Goal: Task Accomplishment & Management: Complete application form

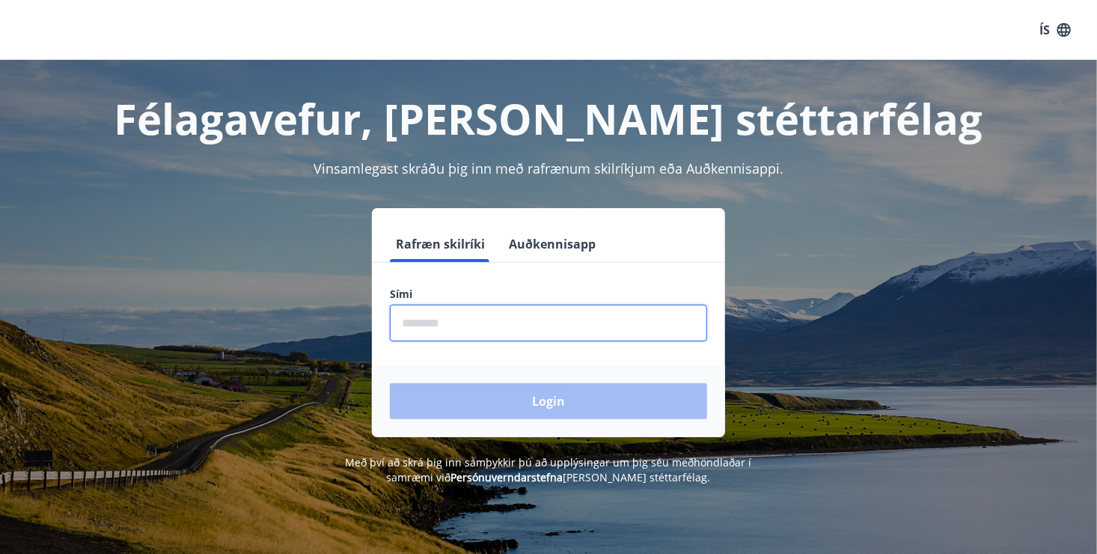
click at [479, 332] on input "phone" at bounding box center [548, 322] width 317 height 37
type input "*"
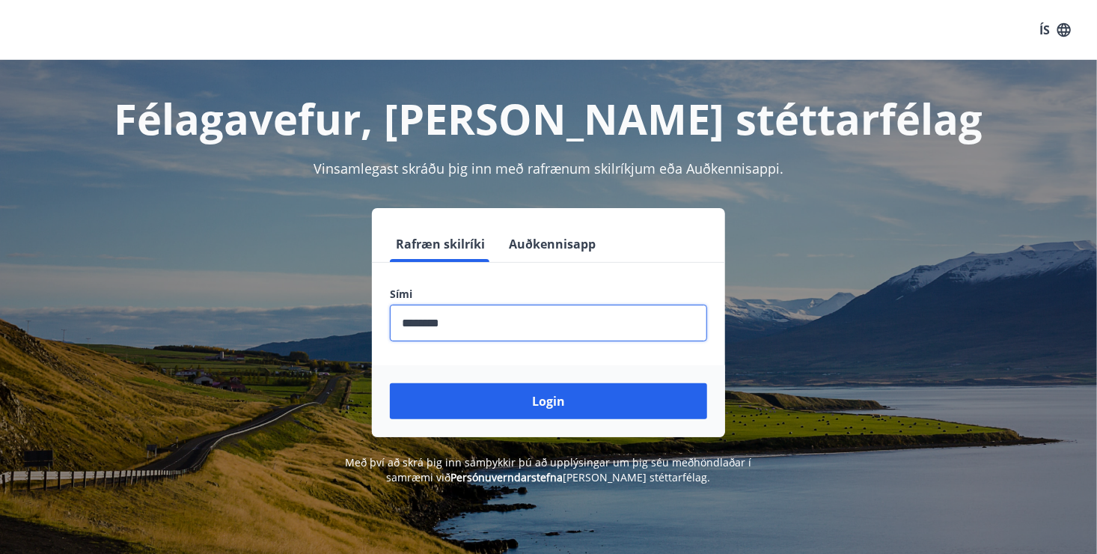
type input "********"
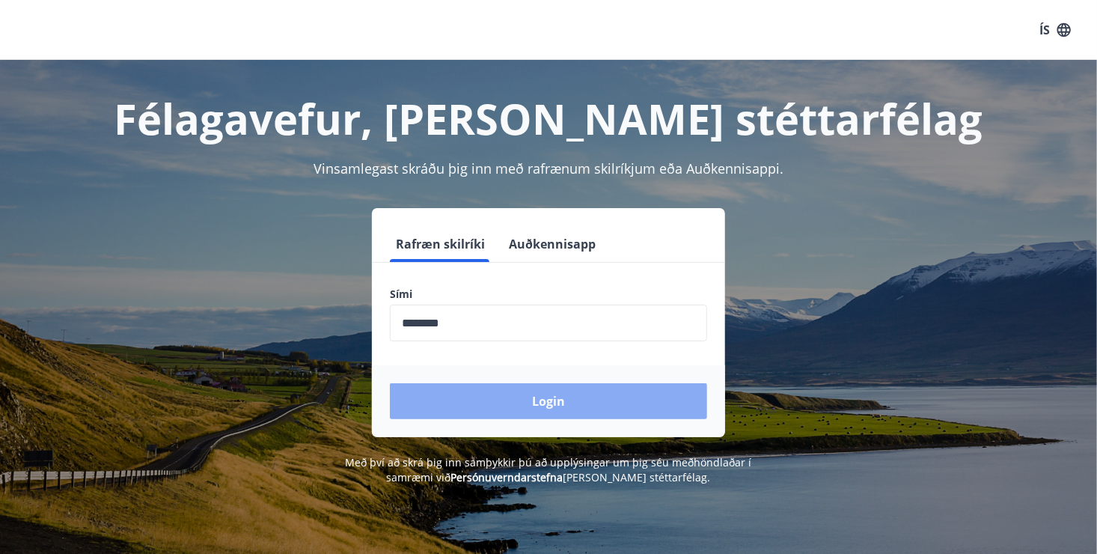
click at [554, 410] on button "Login" at bounding box center [548, 401] width 317 height 36
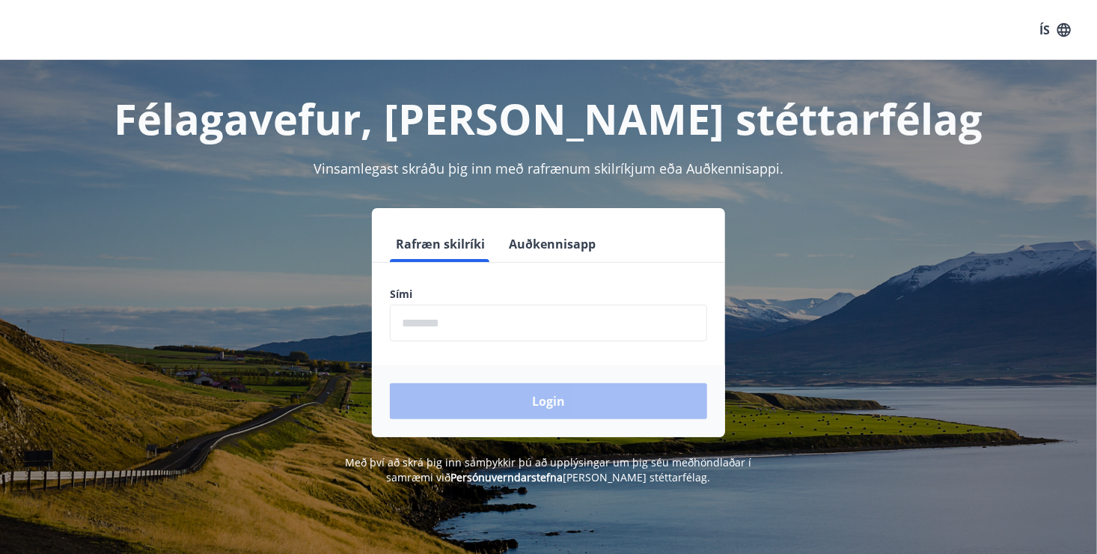
click at [510, 326] on input "phone" at bounding box center [548, 322] width 317 height 37
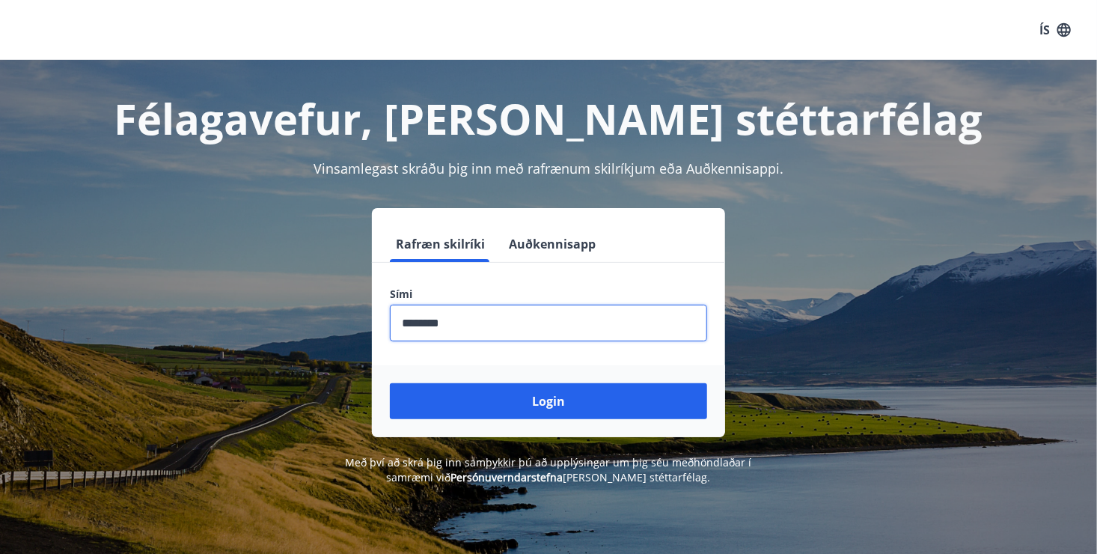
type input "********"
click at [390, 383] on button "Login" at bounding box center [548, 401] width 317 height 36
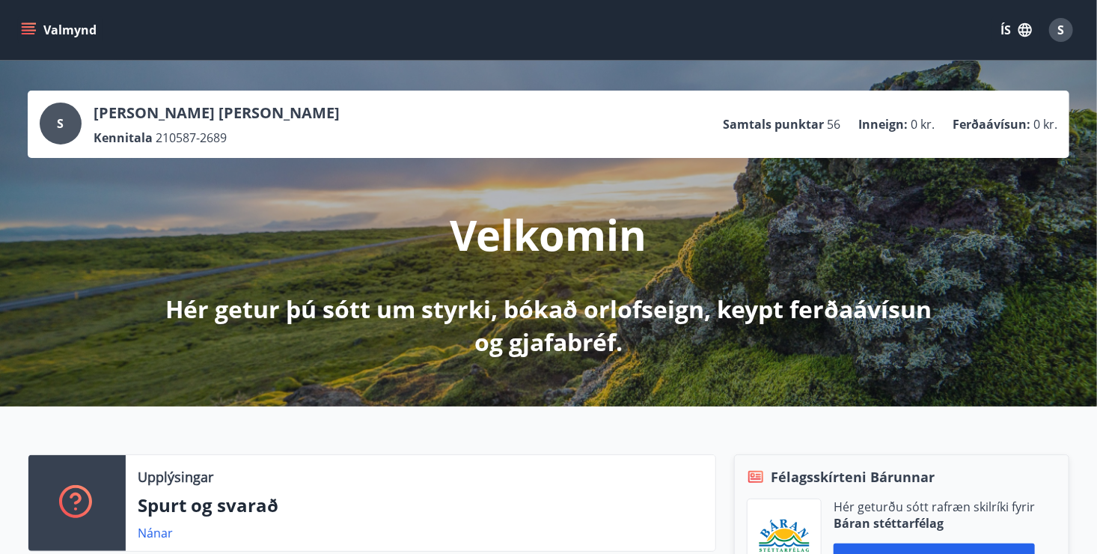
click at [22, 23] on icon "menu" at bounding box center [30, 23] width 16 height 1
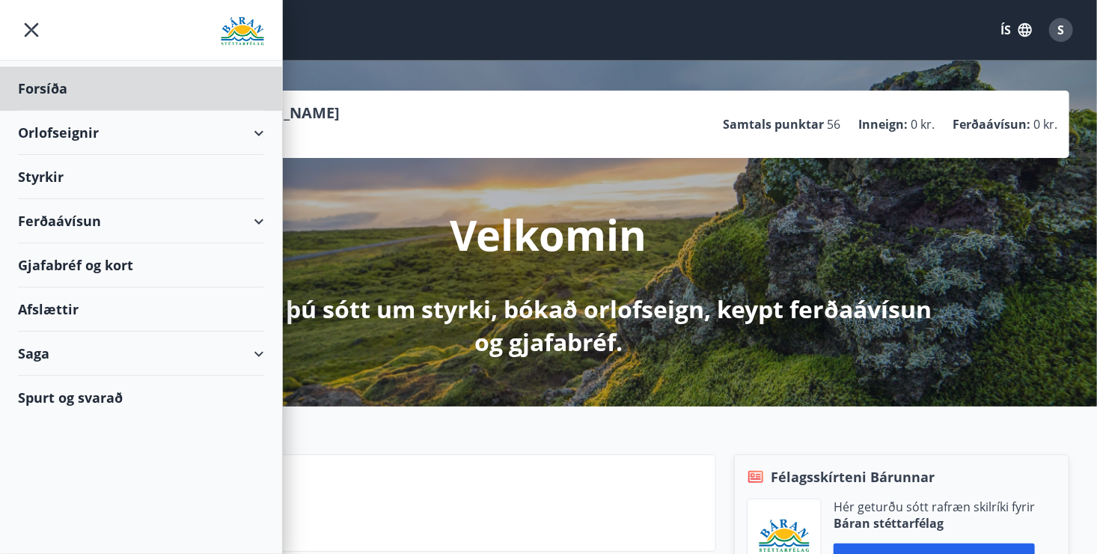
click at [49, 180] on div "Styrkir" at bounding box center [141, 177] width 246 height 44
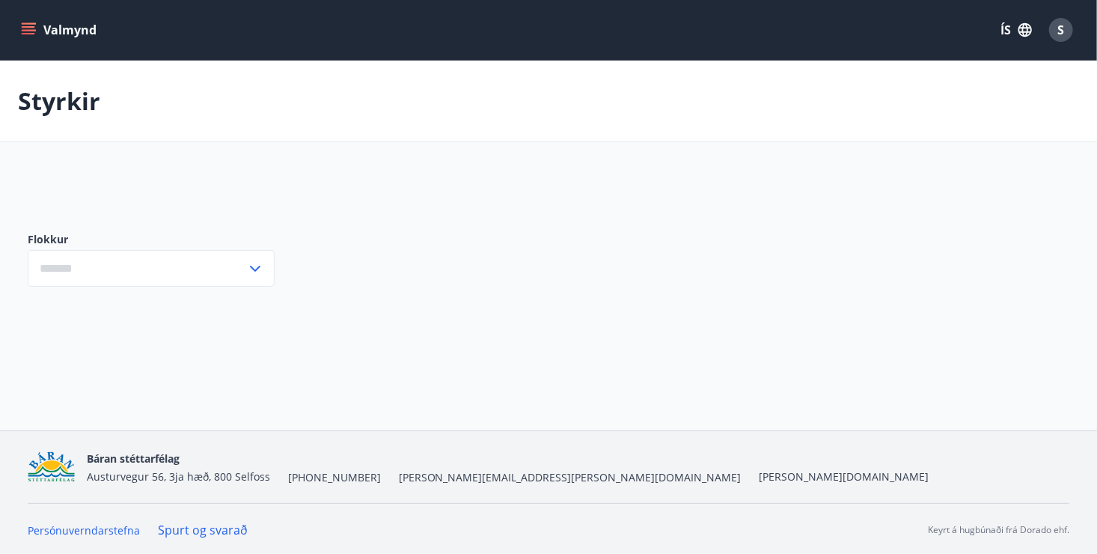
type input "***"
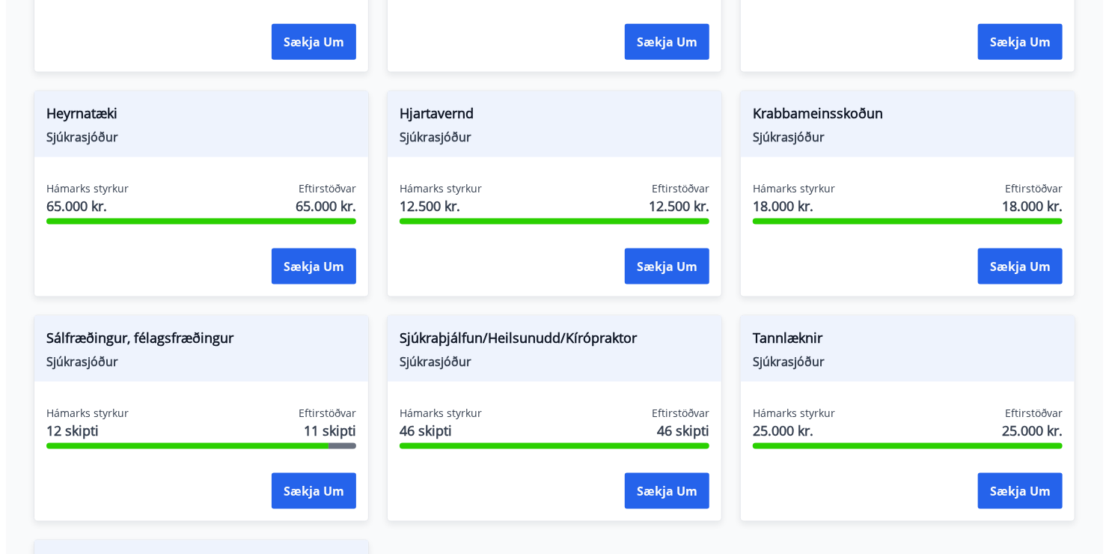
scroll to position [898, 0]
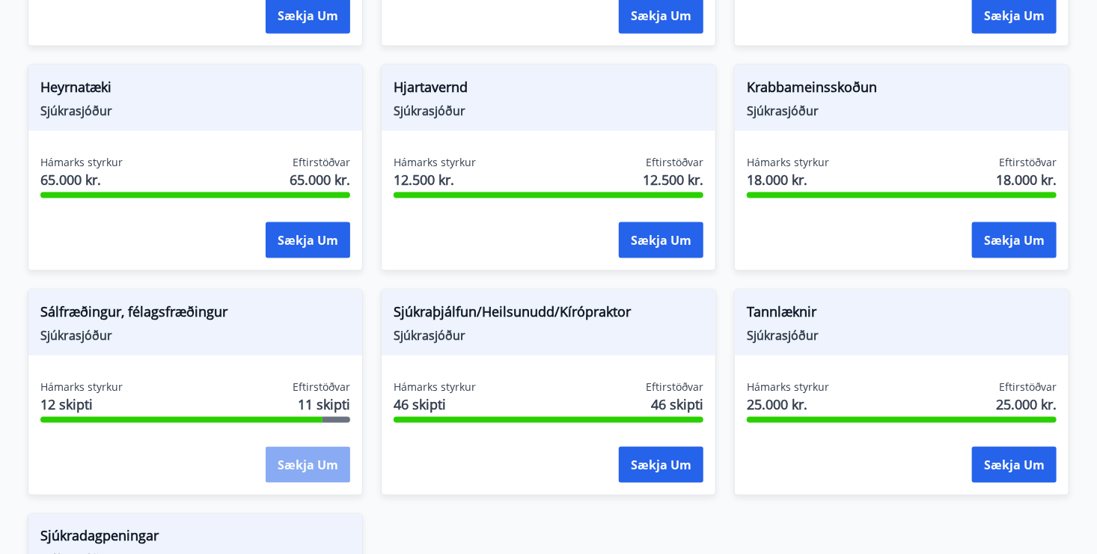
click at [305, 463] on button "Sækja um" at bounding box center [308, 465] width 85 height 36
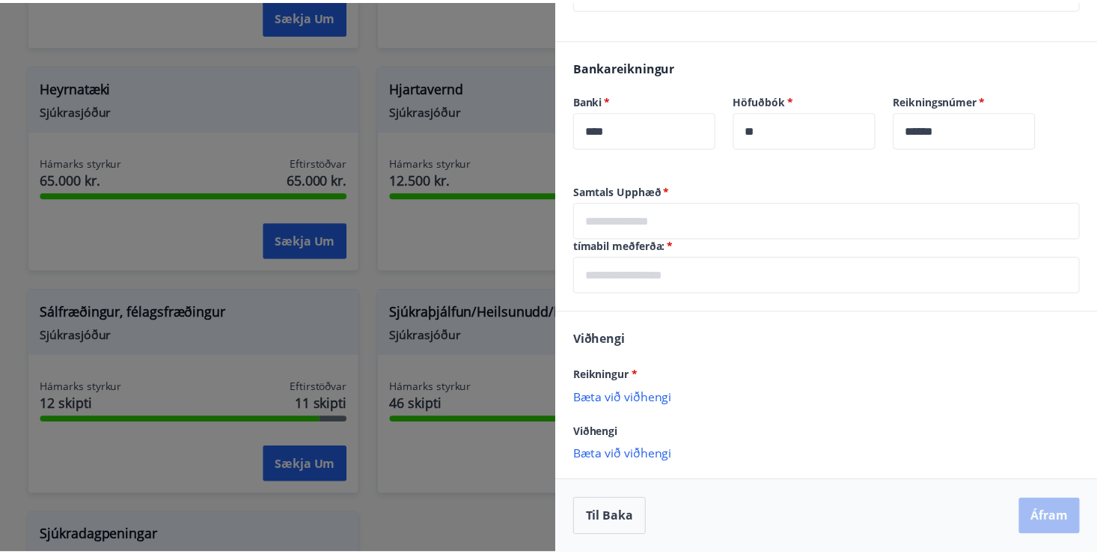
scroll to position [0, 0]
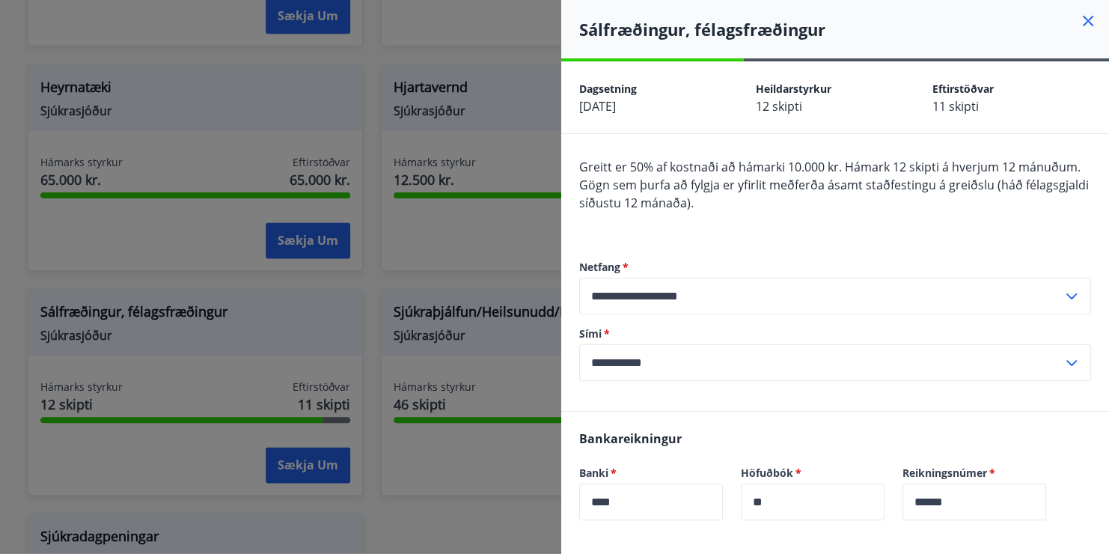
click at [1079, 21] on icon at bounding box center [1088, 21] width 18 height 18
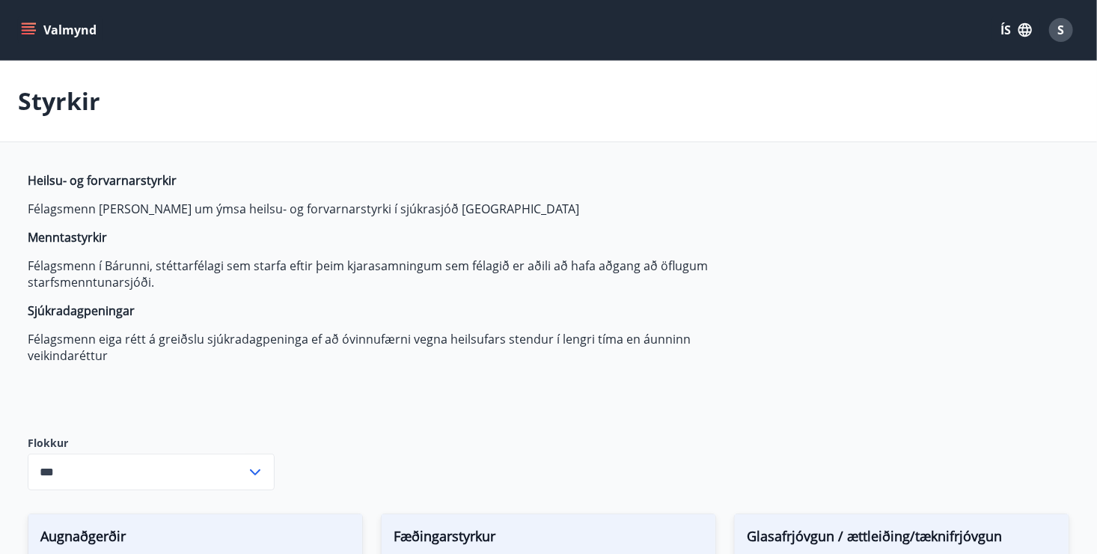
click at [34, 25] on icon "menu" at bounding box center [28, 29] width 15 height 15
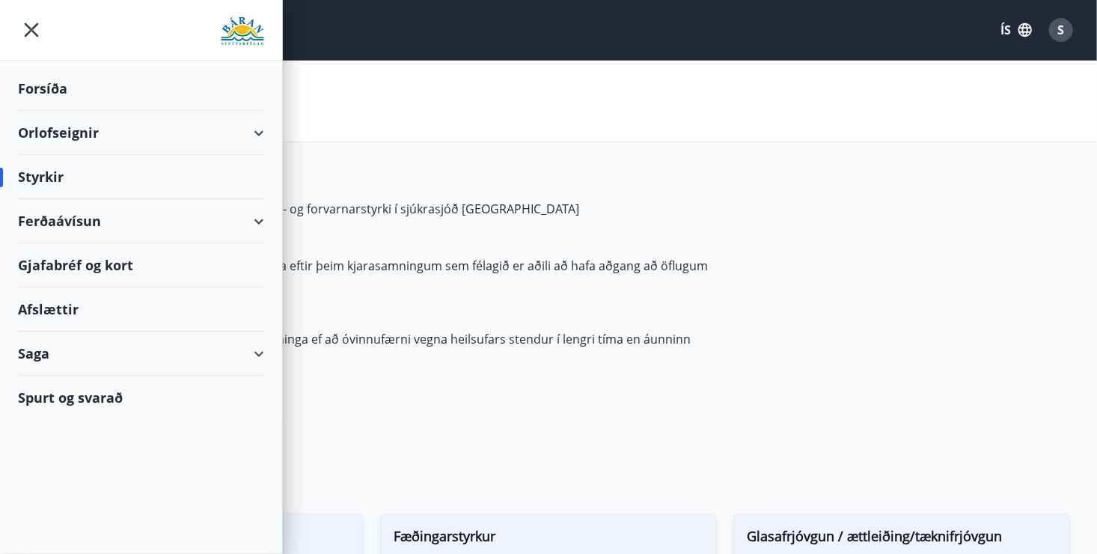
click at [58, 360] on div "Saga" at bounding box center [141, 353] width 246 height 44
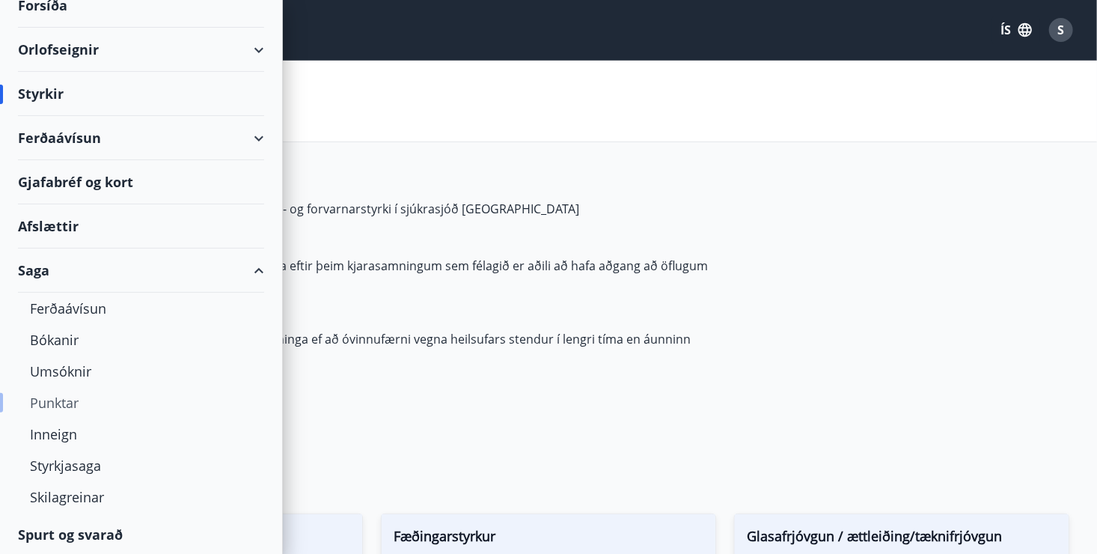
scroll to position [84, 0]
click at [63, 462] on div "Styrkjasaga" at bounding box center [141, 464] width 222 height 31
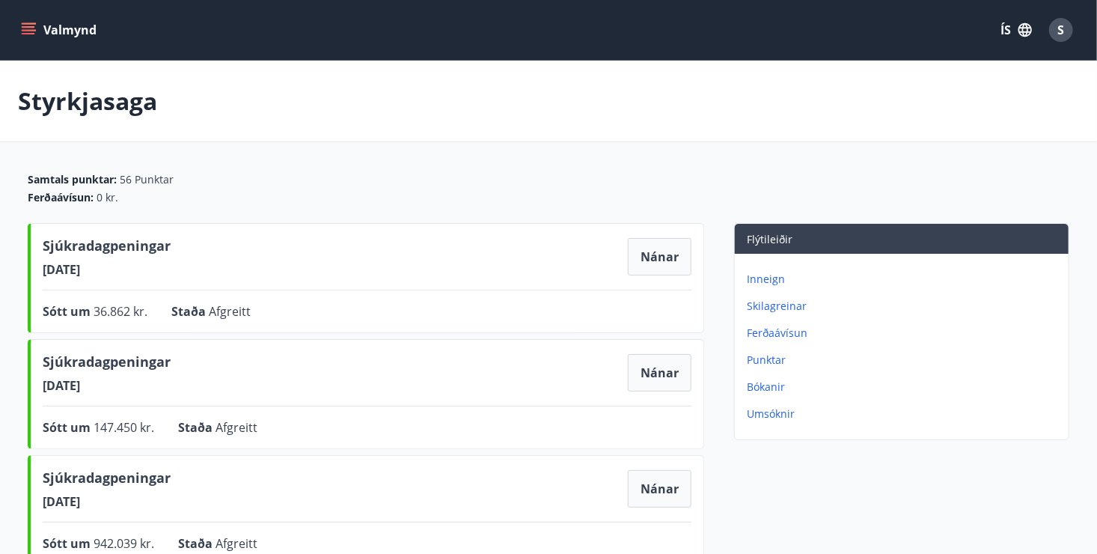
click at [34, 35] on icon "menu" at bounding box center [28, 29] width 15 height 15
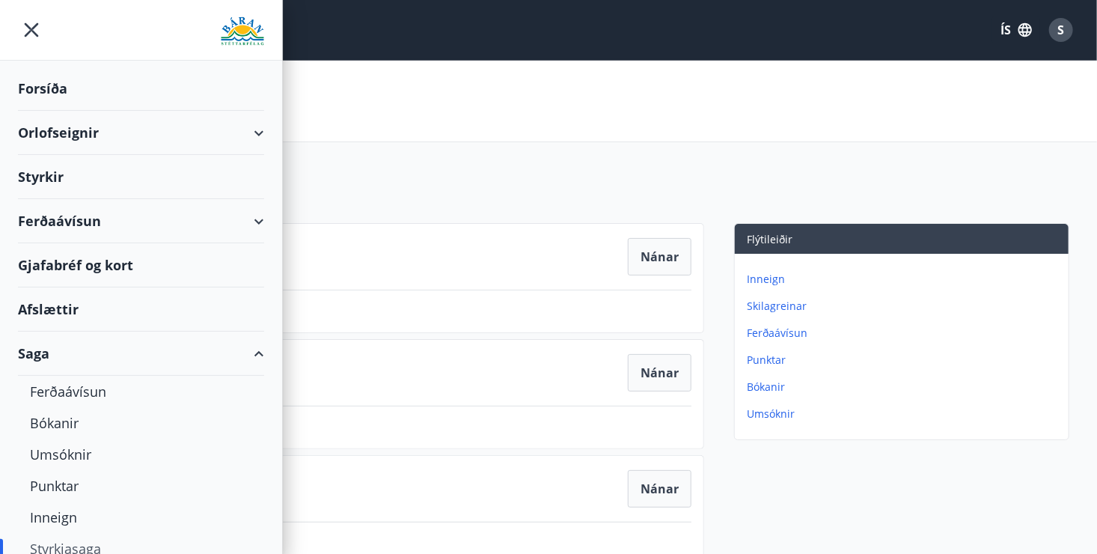
click at [58, 169] on div "Styrkir" at bounding box center [141, 177] width 246 height 44
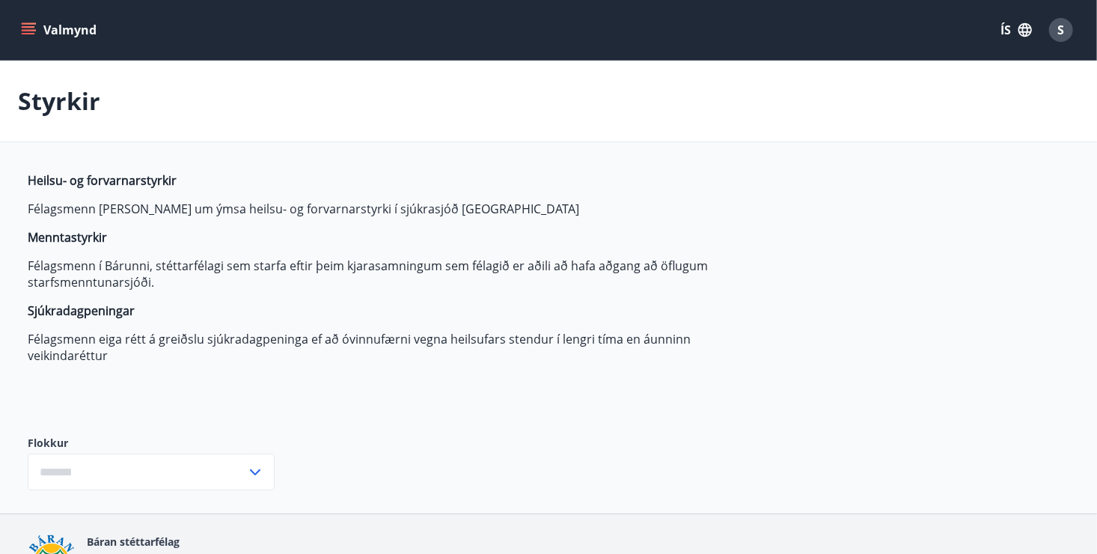
type input "***"
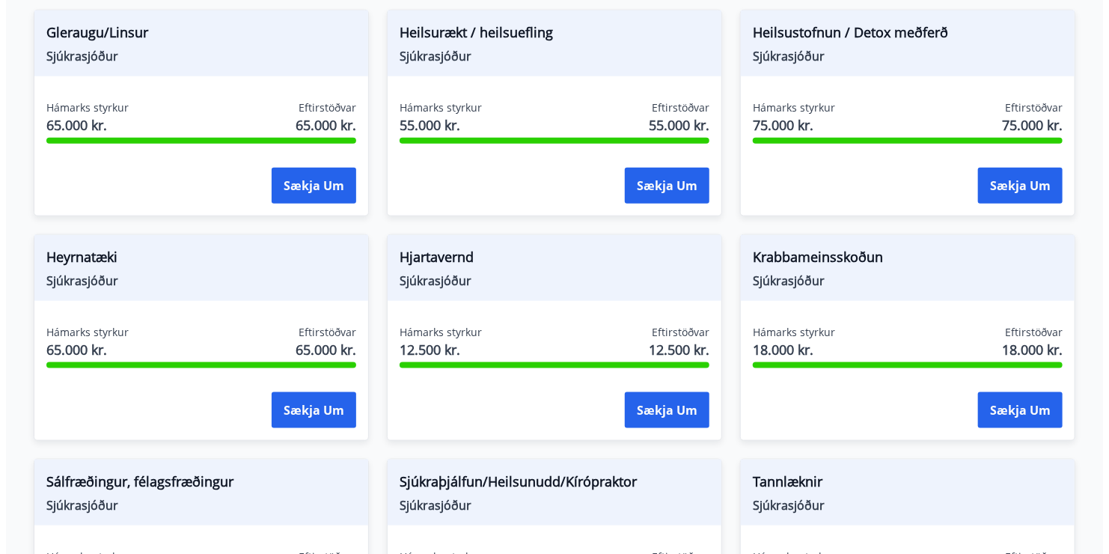
scroll to position [1047, 0]
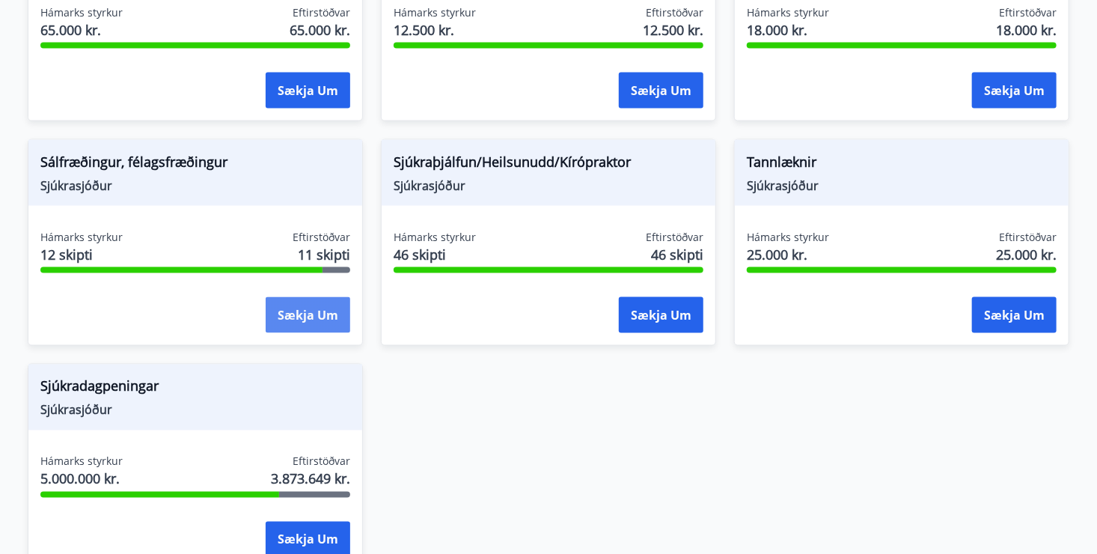
click at [305, 313] on button "Sækja um" at bounding box center [308, 315] width 85 height 36
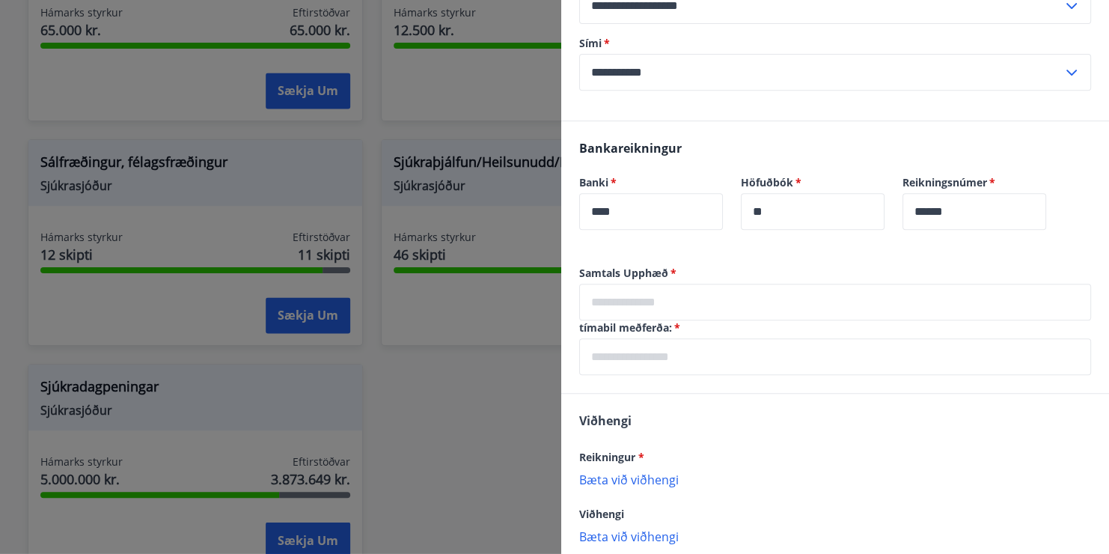
scroll to position [372, 0]
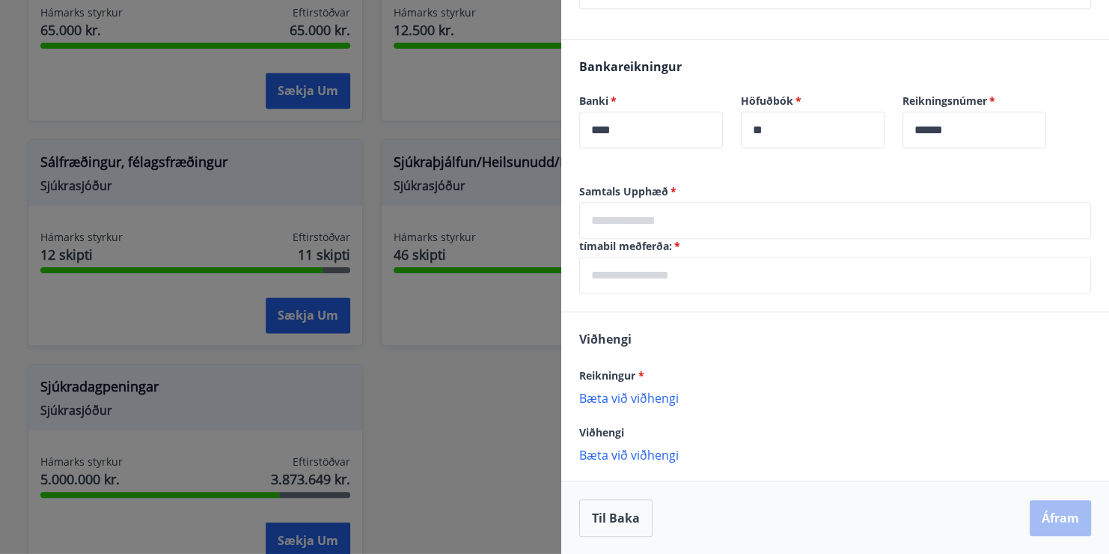
click at [618, 397] on p "Bæta við viðhengi" at bounding box center [835, 397] width 512 height 15
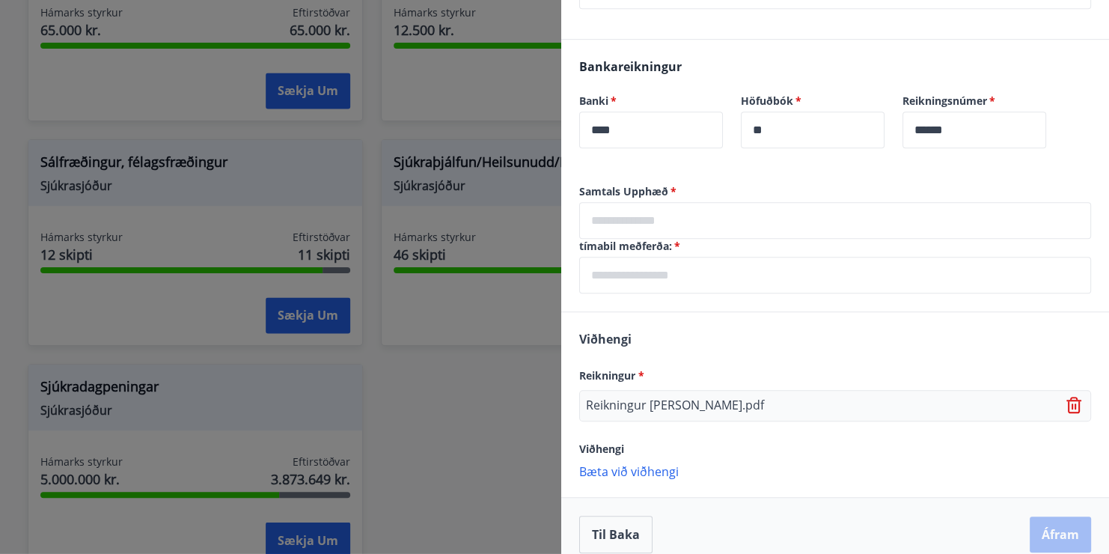
click at [640, 226] on input "text" at bounding box center [835, 220] width 512 height 37
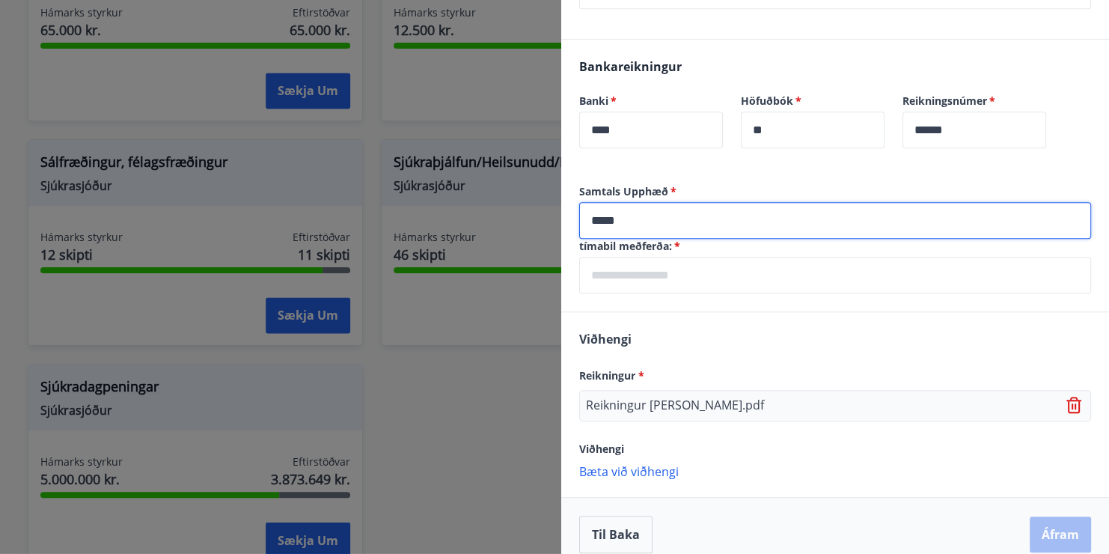
type input "*****"
click at [643, 282] on input "text" at bounding box center [835, 275] width 512 height 37
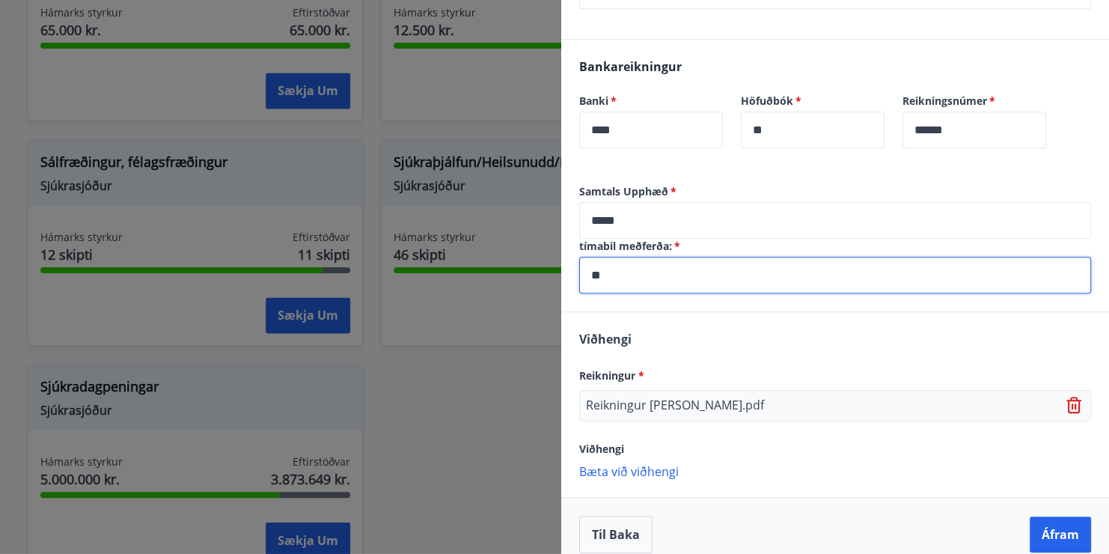
type input "*"
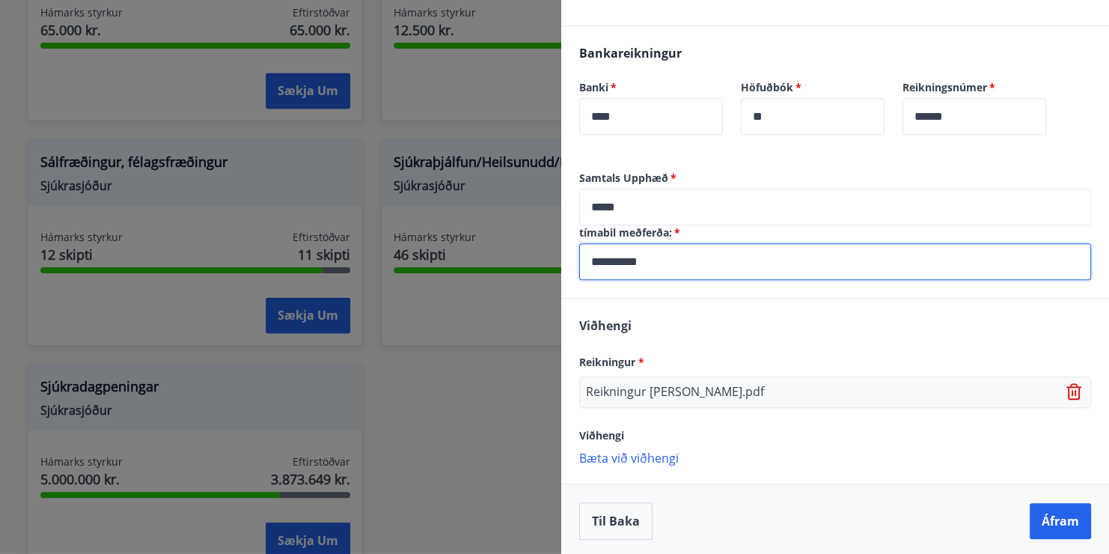
scroll to position [388, 0]
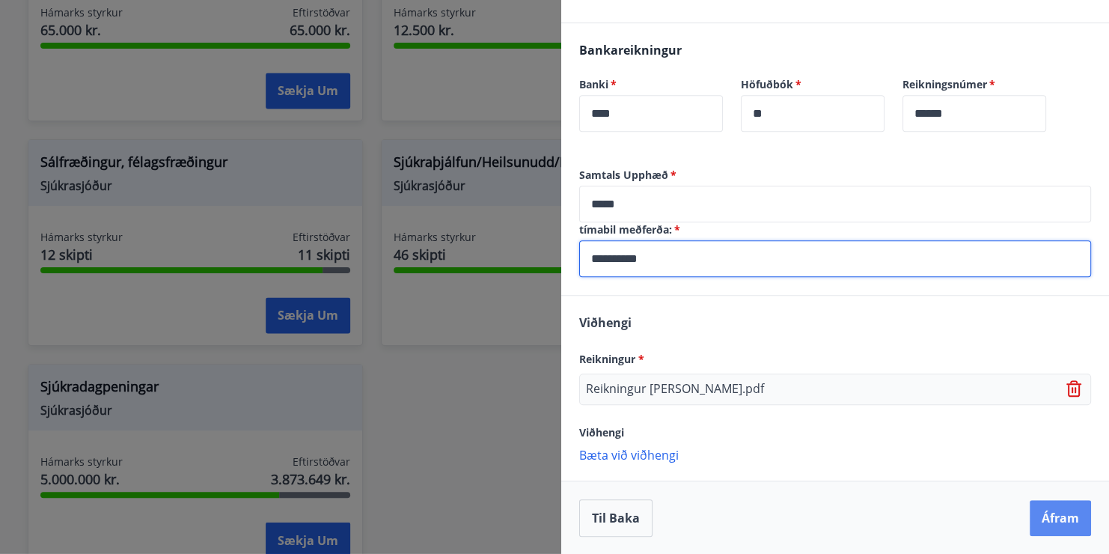
type input "**********"
click at [1046, 514] on button "Áfram" at bounding box center [1059, 518] width 61 height 36
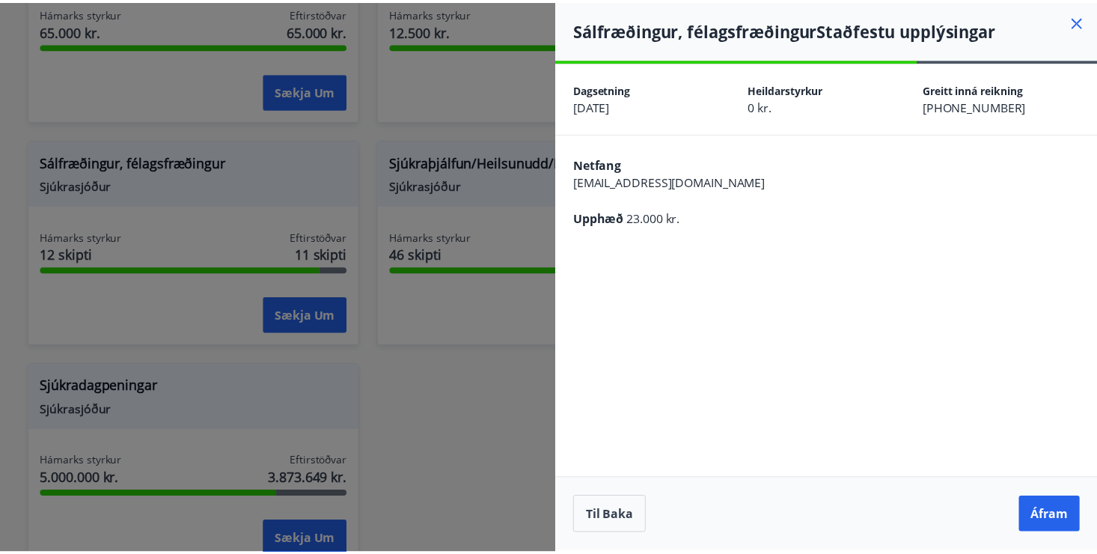
scroll to position [0, 0]
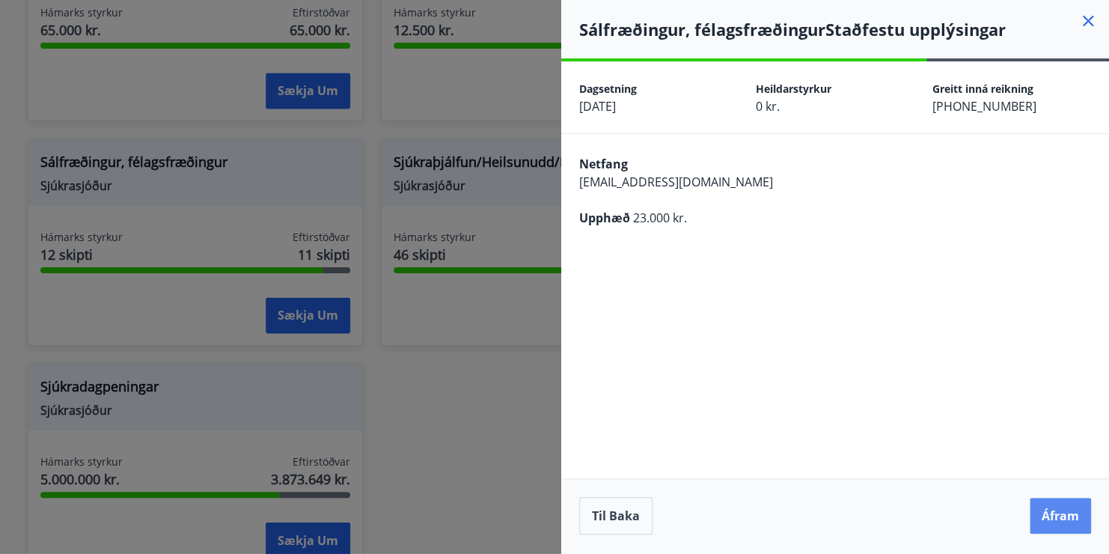
click at [1039, 515] on button "Áfram" at bounding box center [1059, 515] width 61 height 36
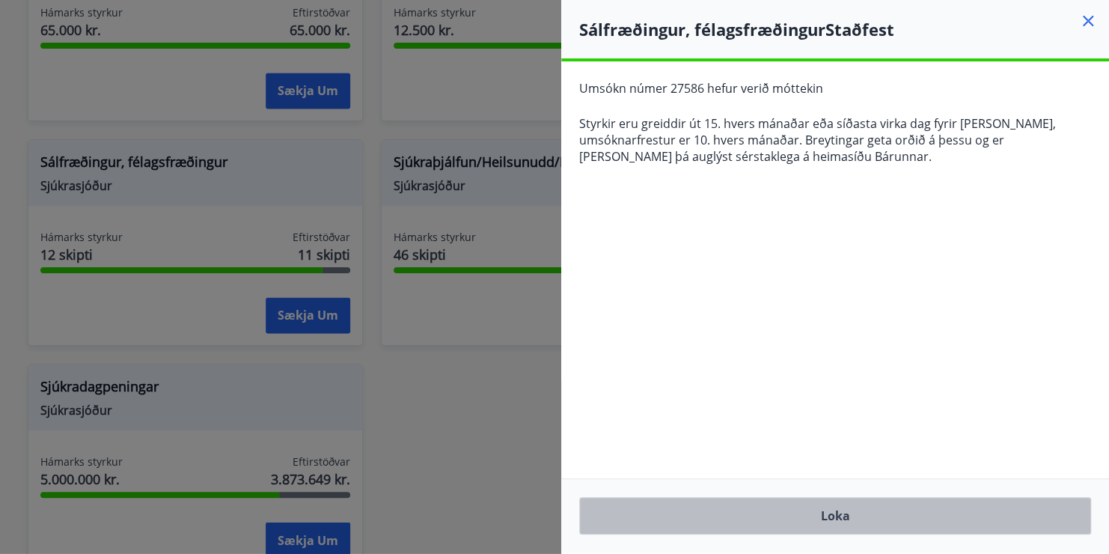
click at [844, 521] on button "Loka" at bounding box center [835, 515] width 512 height 37
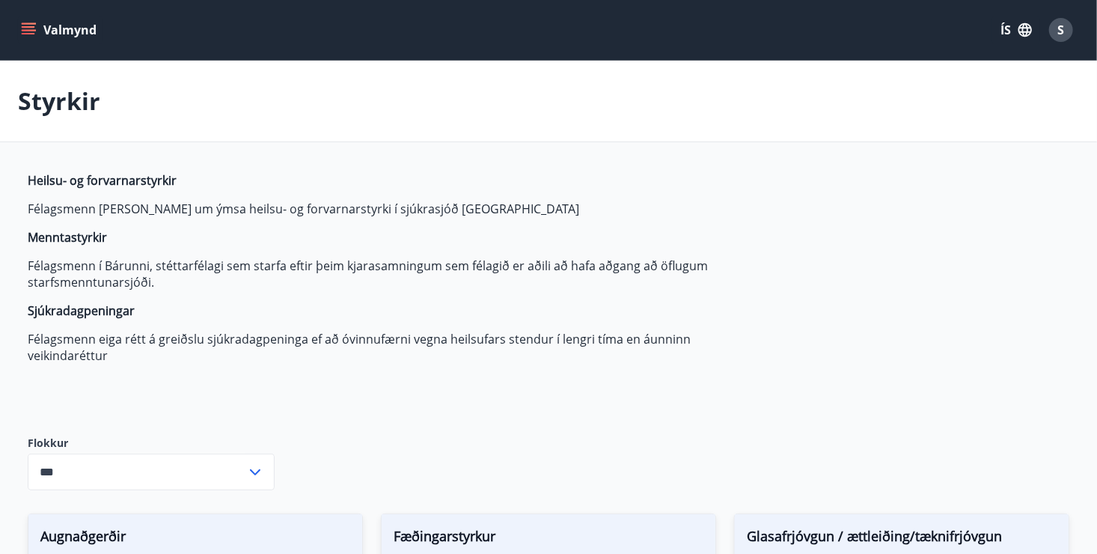
click at [34, 28] on icon "menu" at bounding box center [28, 29] width 15 height 15
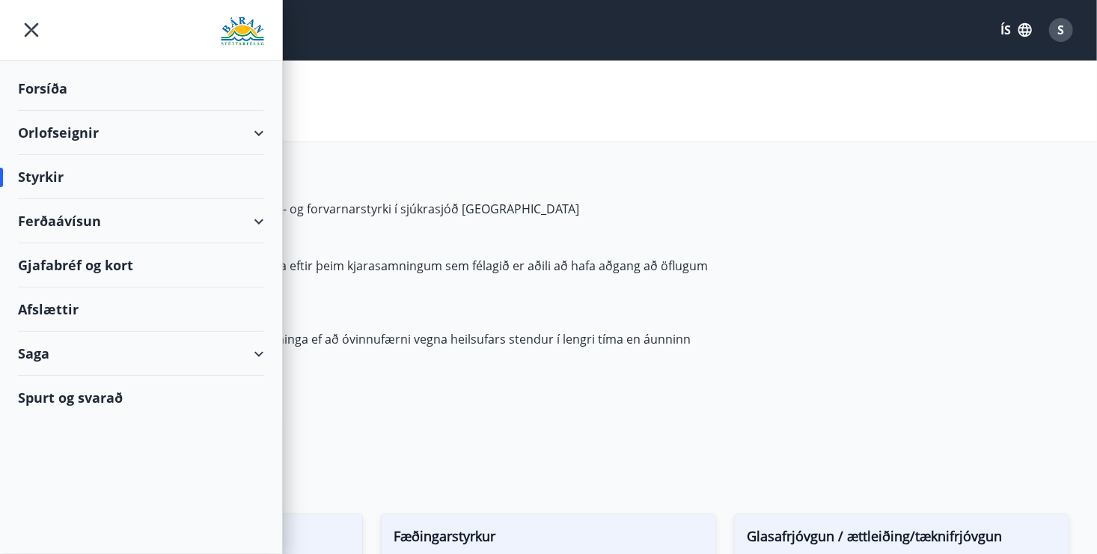
click at [251, 354] on div "Saga" at bounding box center [141, 353] width 246 height 44
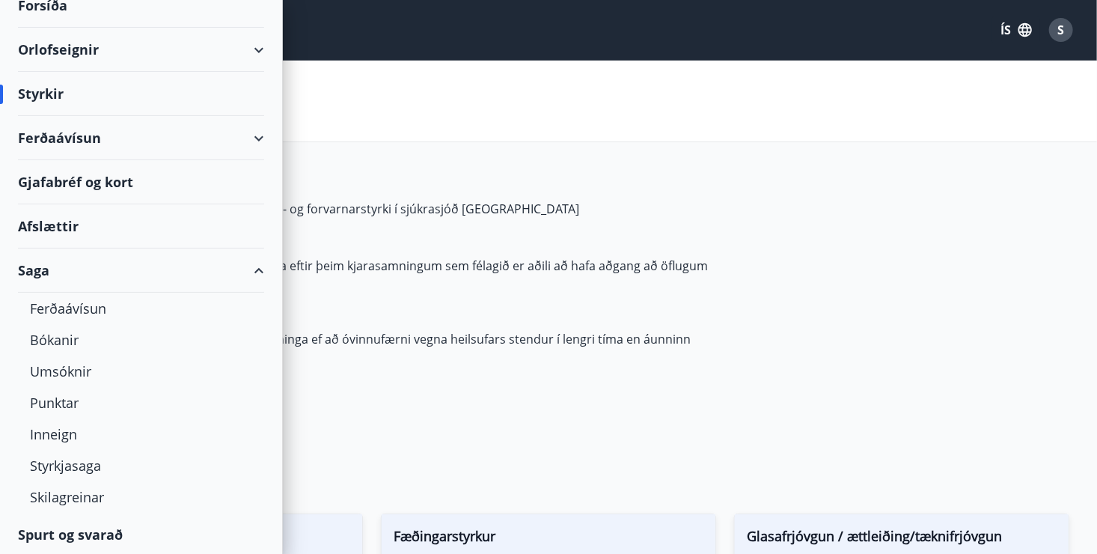
scroll to position [84, 0]
click at [61, 372] on div "Umsóknir" at bounding box center [141, 370] width 222 height 31
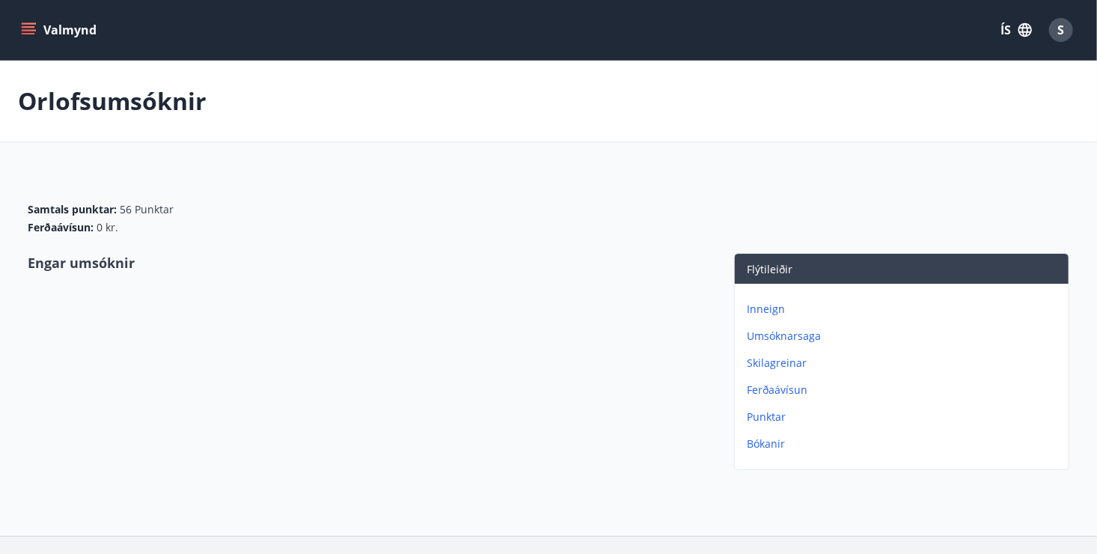
click at [7, 34] on div "Valmynd ÍS S" at bounding box center [548, 30] width 1097 height 60
click at [23, 31] on icon "menu" at bounding box center [28, 29] width 15 height 15
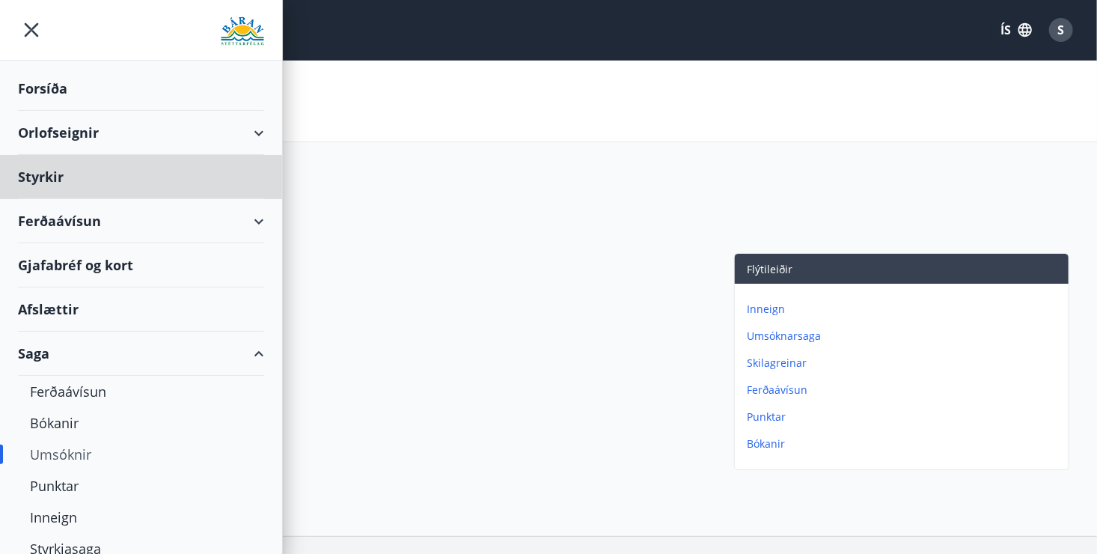
click at [58, 87] on div "Forsíða" at bounding box center [141, 89] width 246 height 44
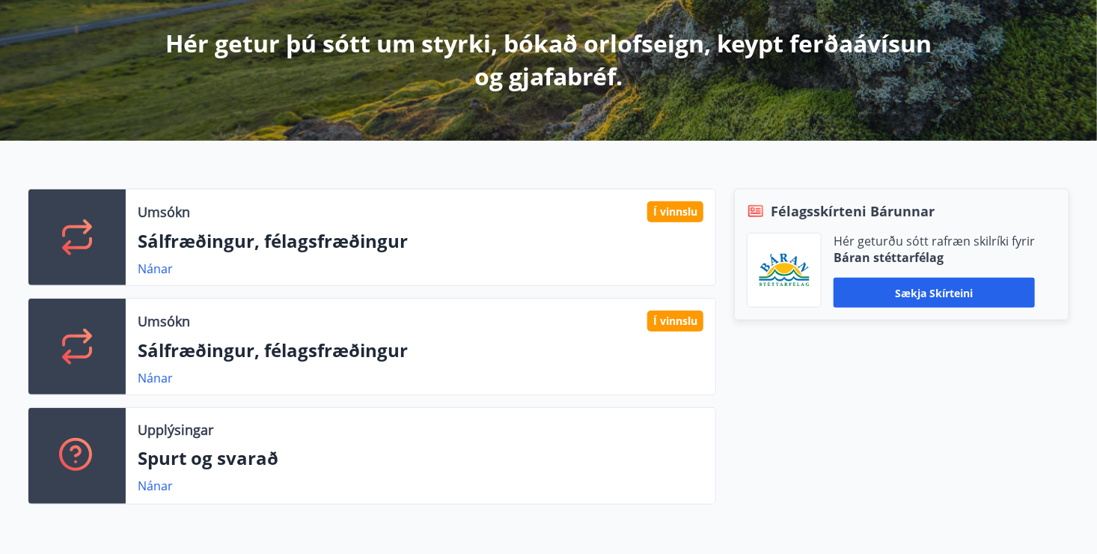
scroll to position [299, 0]
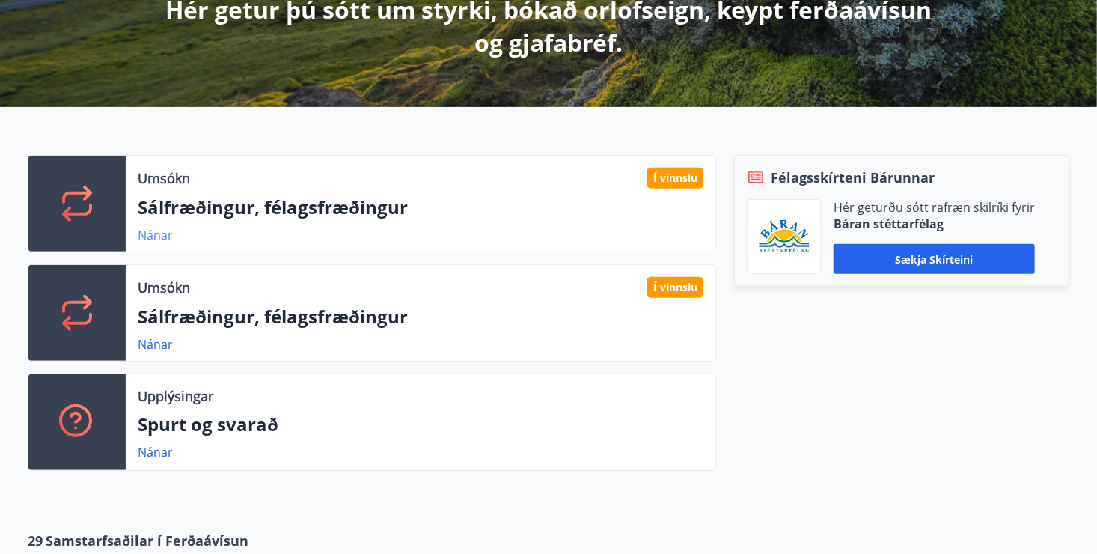
click at [150, 230] on link "Nánar" at bounding box center [155, 235] width 35 height 16
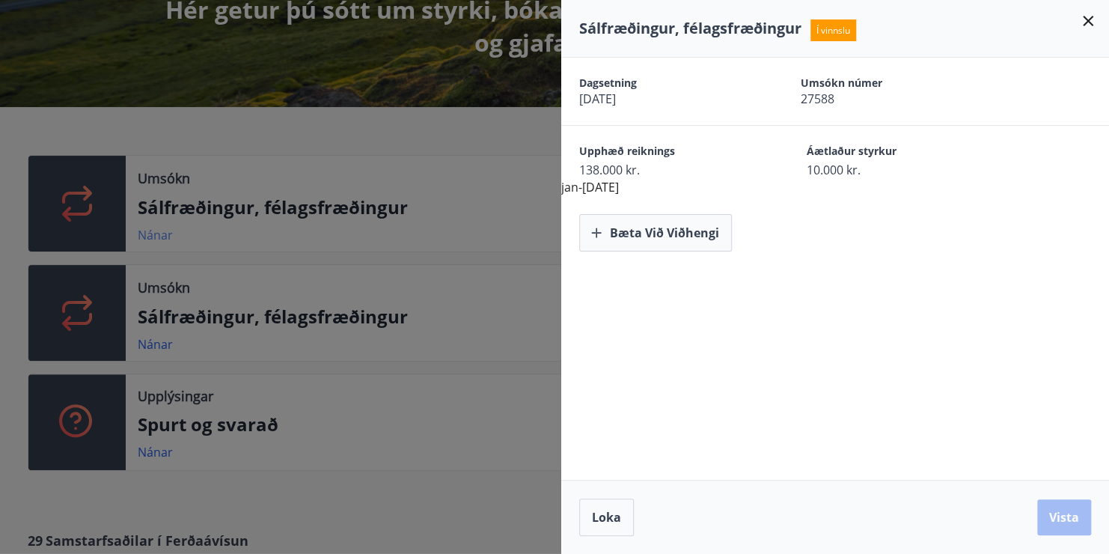
click at [150, 230] on div at bounding box center [554, 277] width 1109 height 554
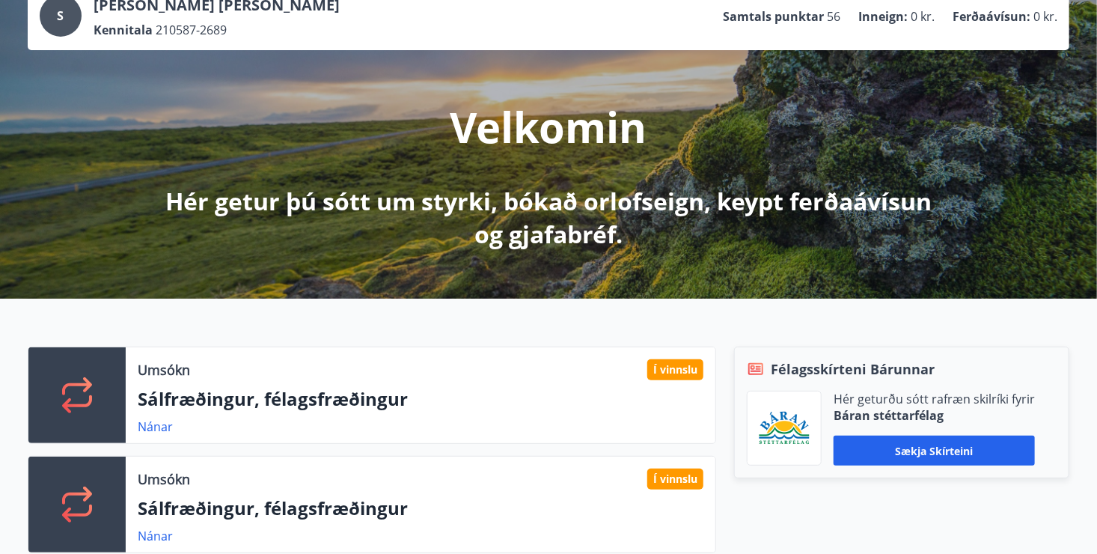
scroll to position [0, 0]
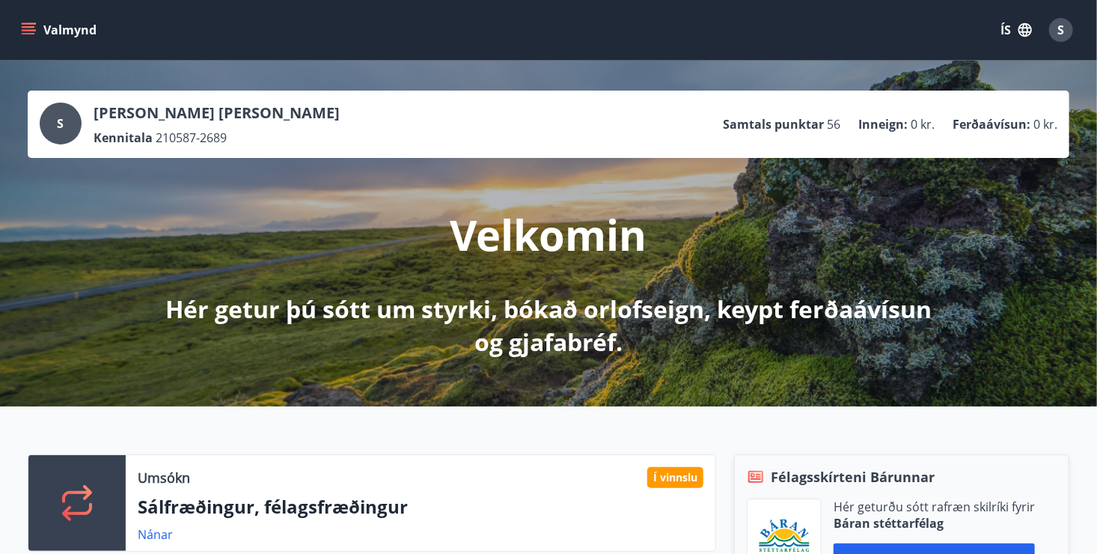
click at [23, 24] on icon "menu" at bounding box center [30, 23] width 16 height 1
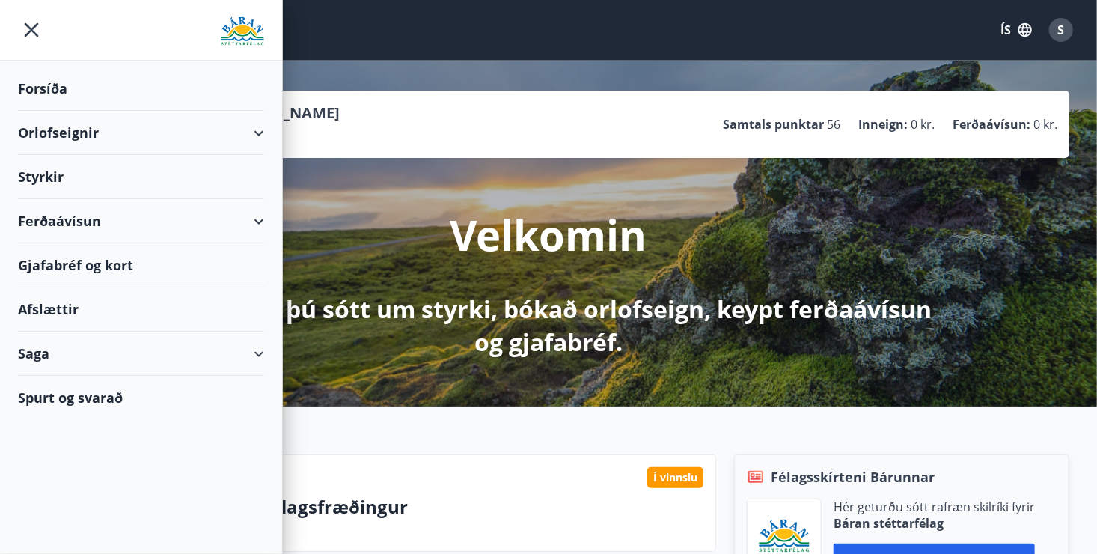
click at [161, 356] on div "Saga" at bounding box center [141, 353] width 246 height 44
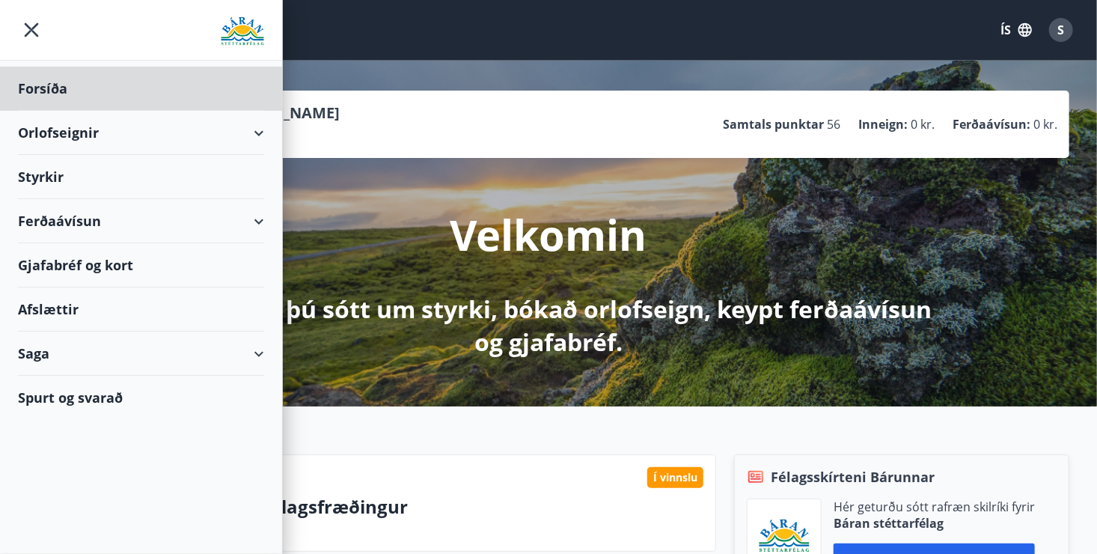
click at [43, 171] on div "Styrkir" at bounding box center [141, 177] width 246 height 44
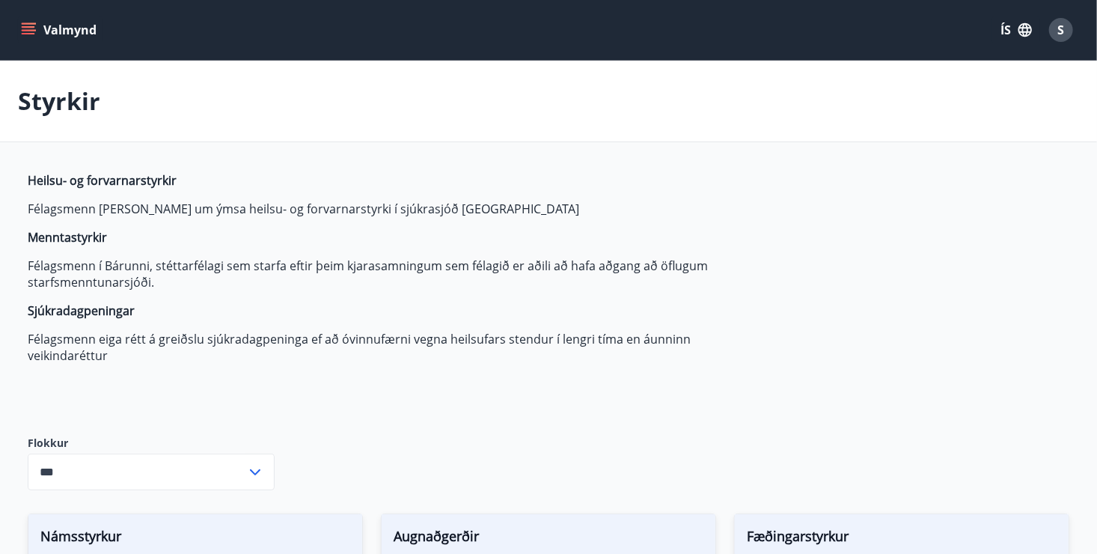
type input "***"
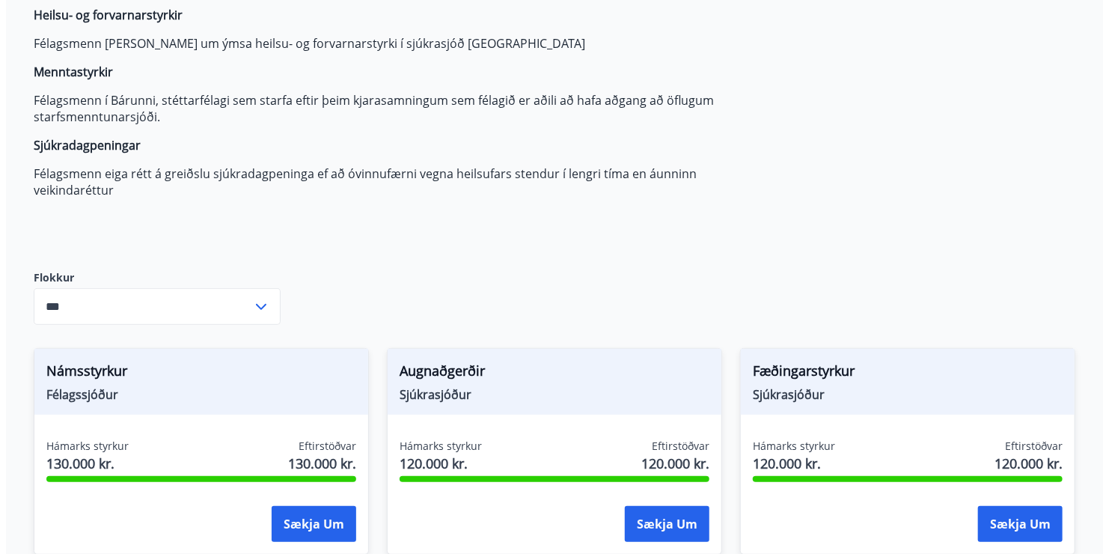
scroll to position [224, 0]
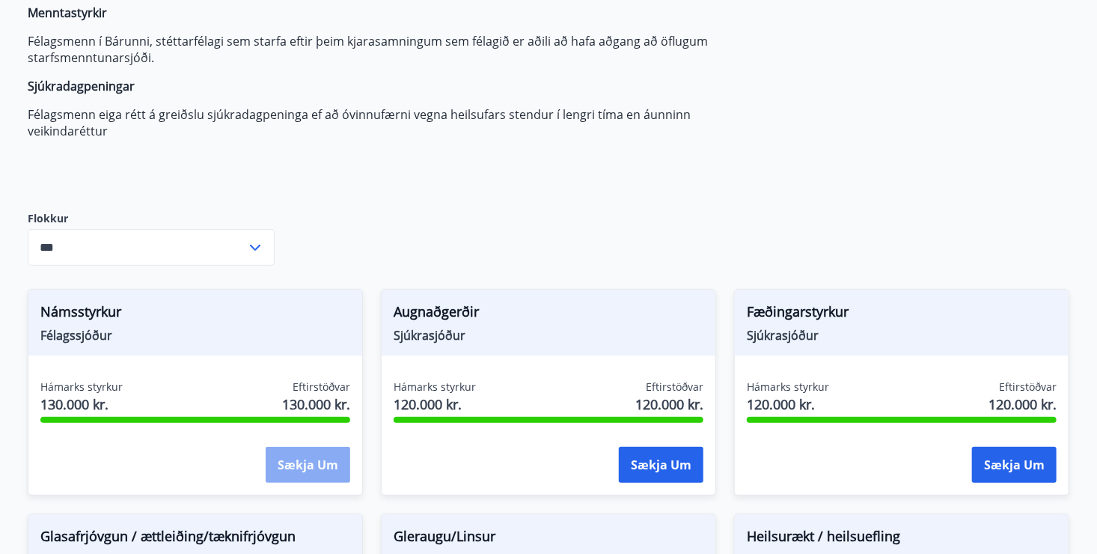
click at [309, 457] on button "Sækja um" at bounding box center [308, 465] width 85 height 36
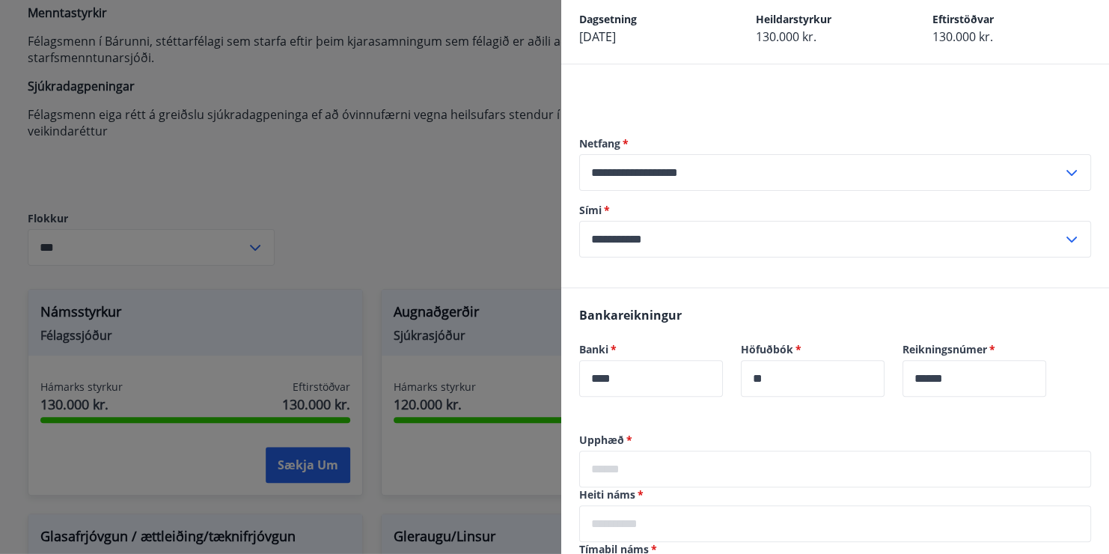
scroll to position [0, 0]
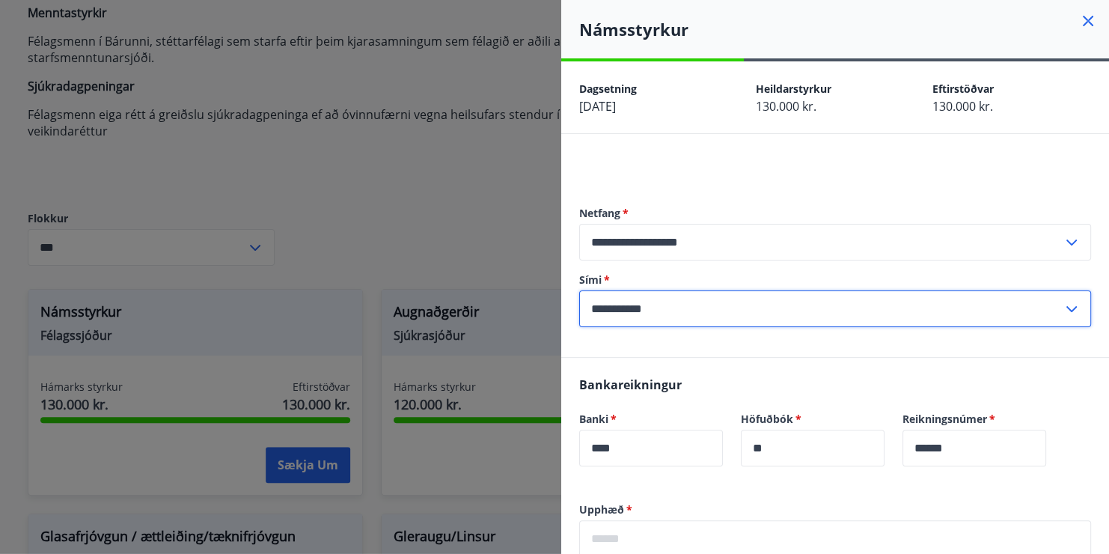
click at [693, 308] on input "**********" at bounding box center [820, 308] width 483 height 37
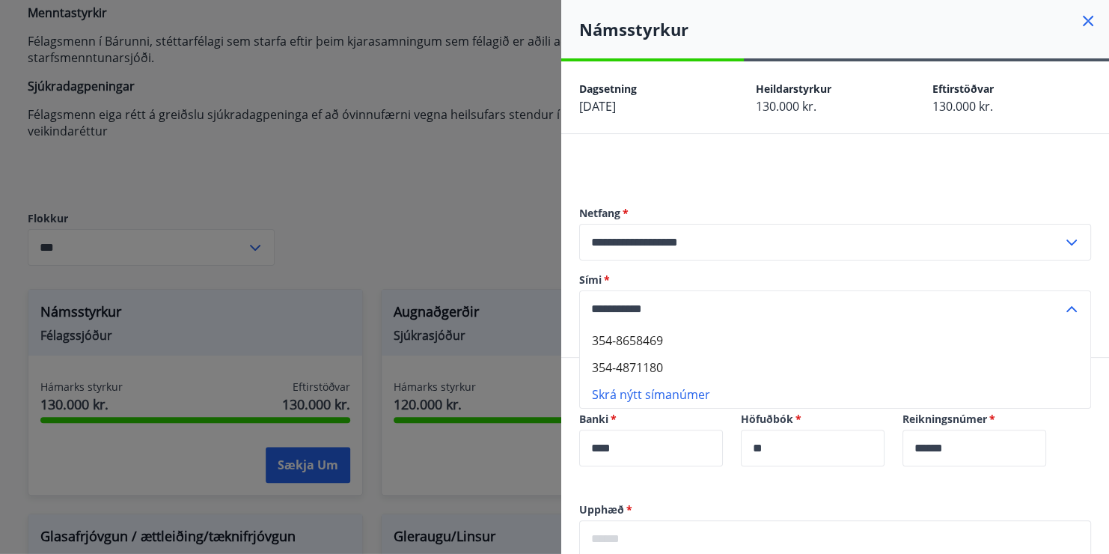
type input "**********"
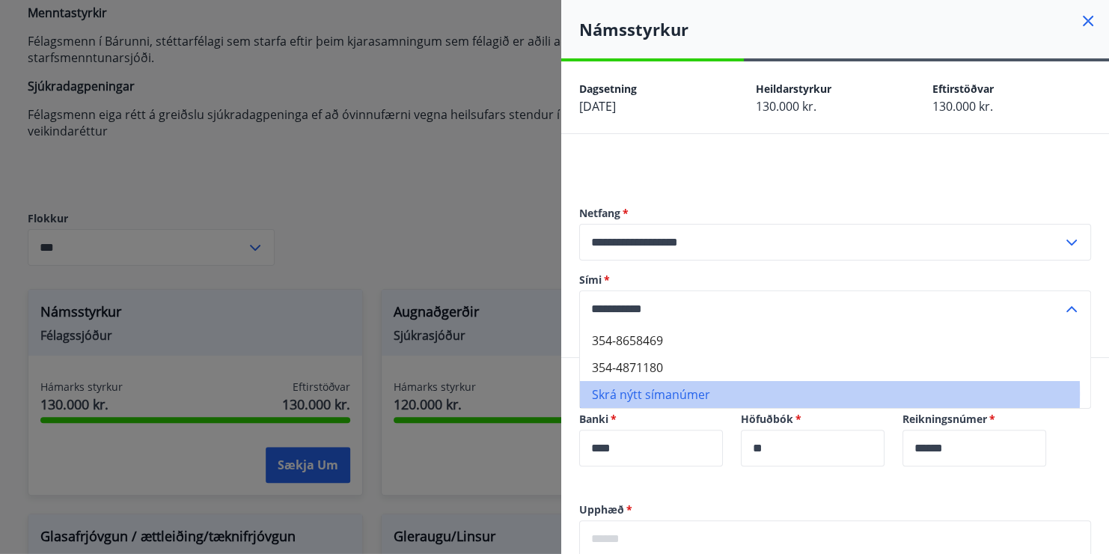
click at [651, 393] on li "Skrá nýtt símanúmer" at bounding box center [835, 394] width 510 height 27
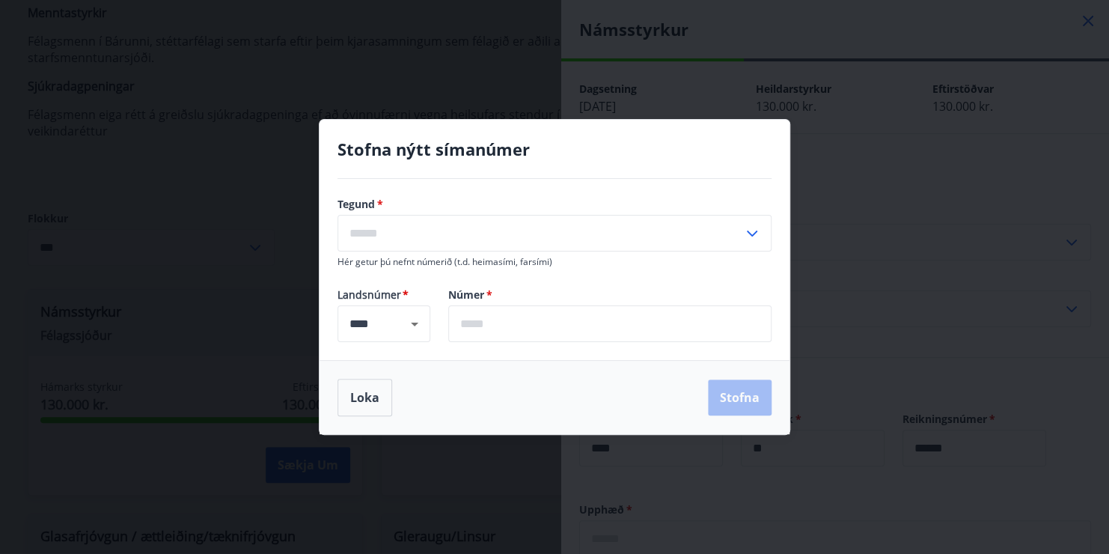
click at [510, 327] on input "text" at bounding box center [609, 323] width 323 height 37
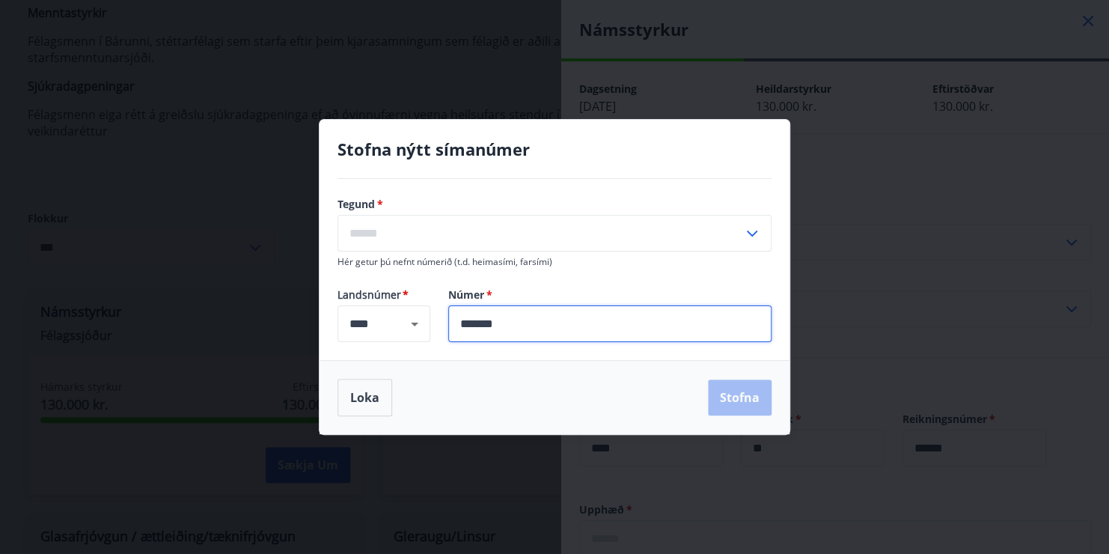
type input "*******"
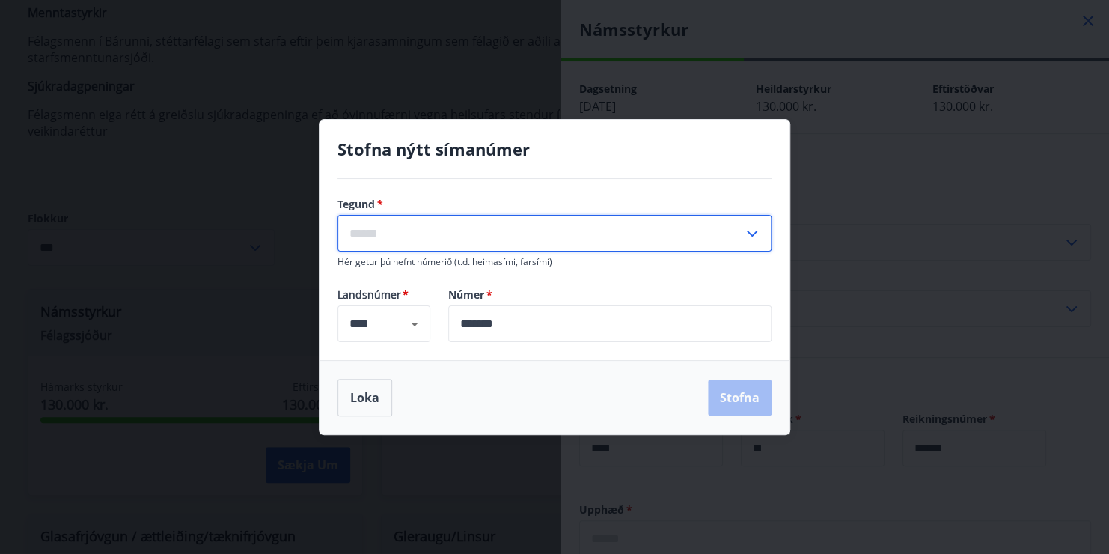
click at [488, 235] on input "text" at bounding box center [539, 233] width 405 height 37
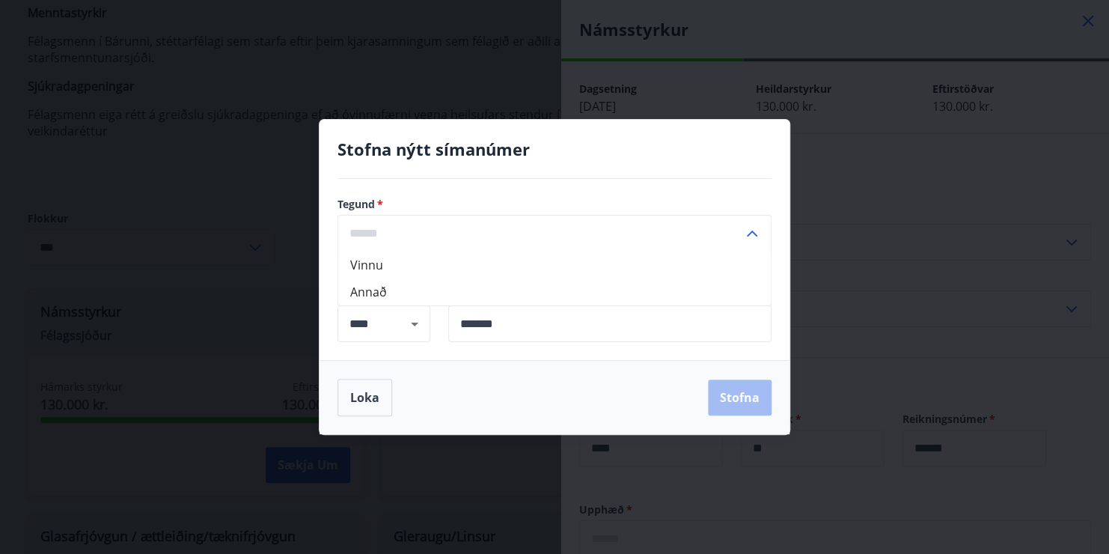
click at [370, 286] on li "Annað" at bounding box center [554, 291] width 432 height 27
type input "*****"
click at [743, 397] on button "Stofna" at bounding box center [740, 397] width 64 height 36
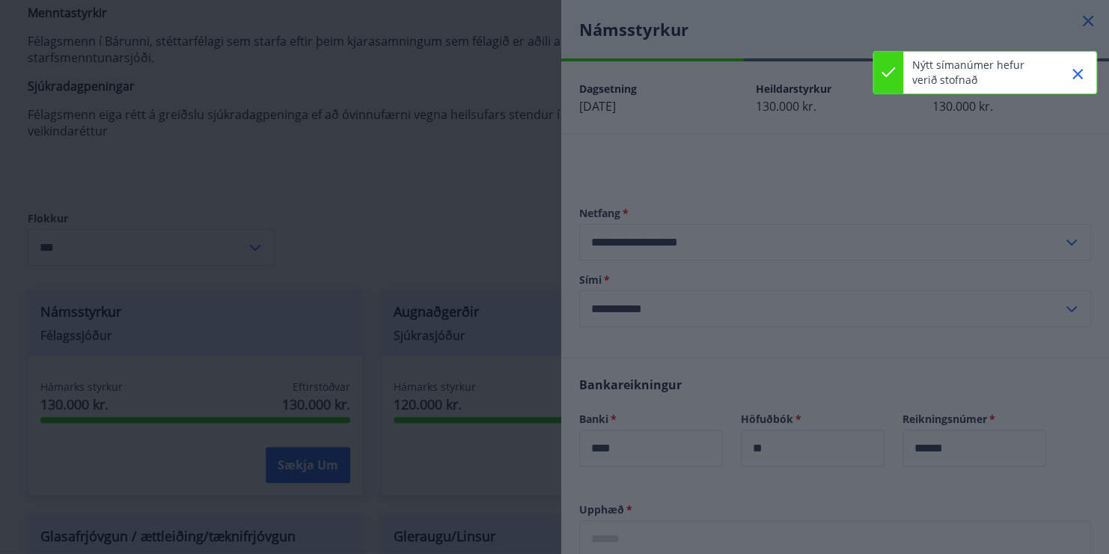
type input "**********"
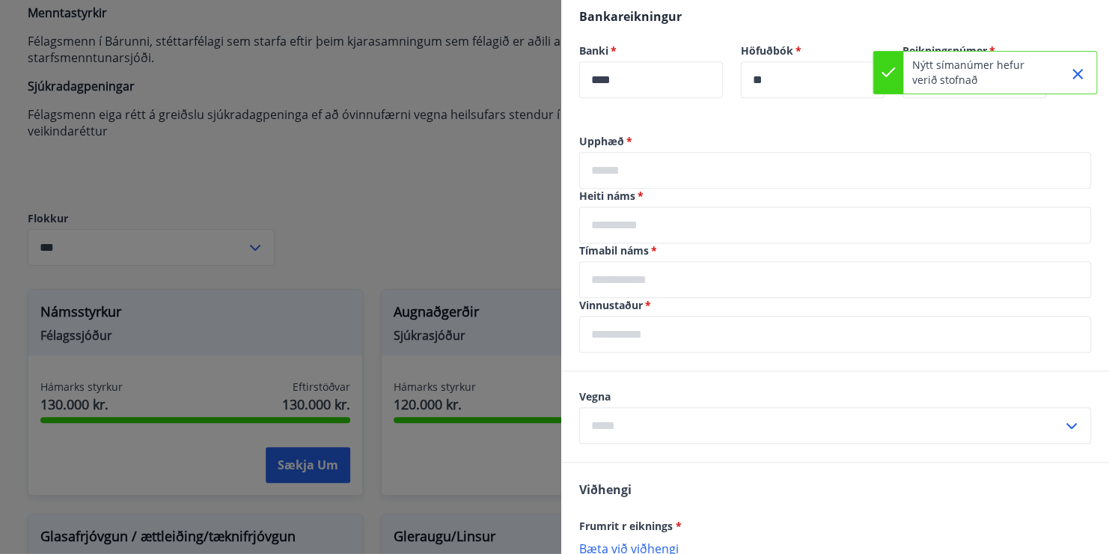
scroll to position [374, 0]
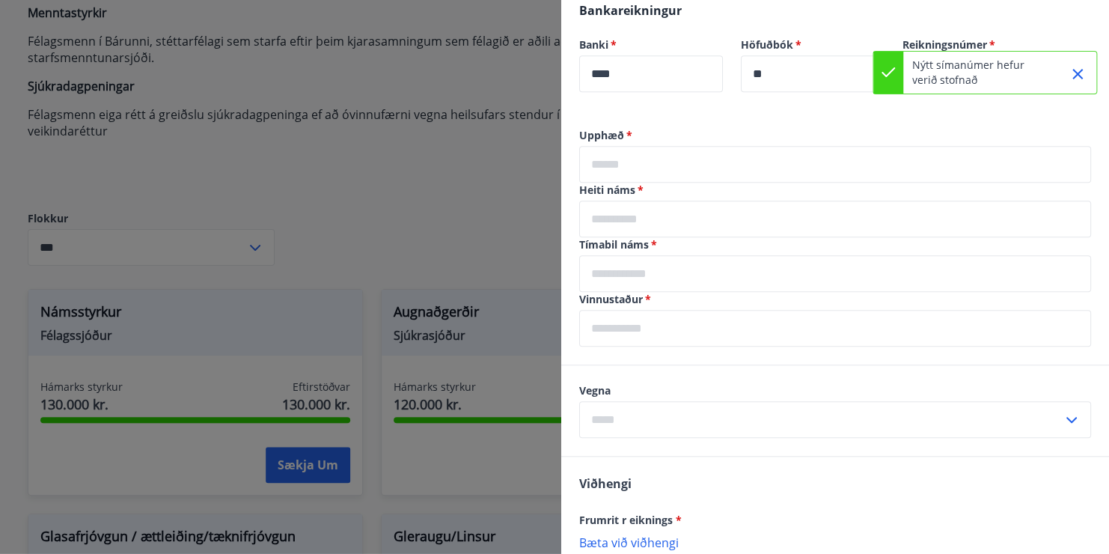
click at [632, 165] on input "text" at bounding box center [835, 164] width 512 height 37
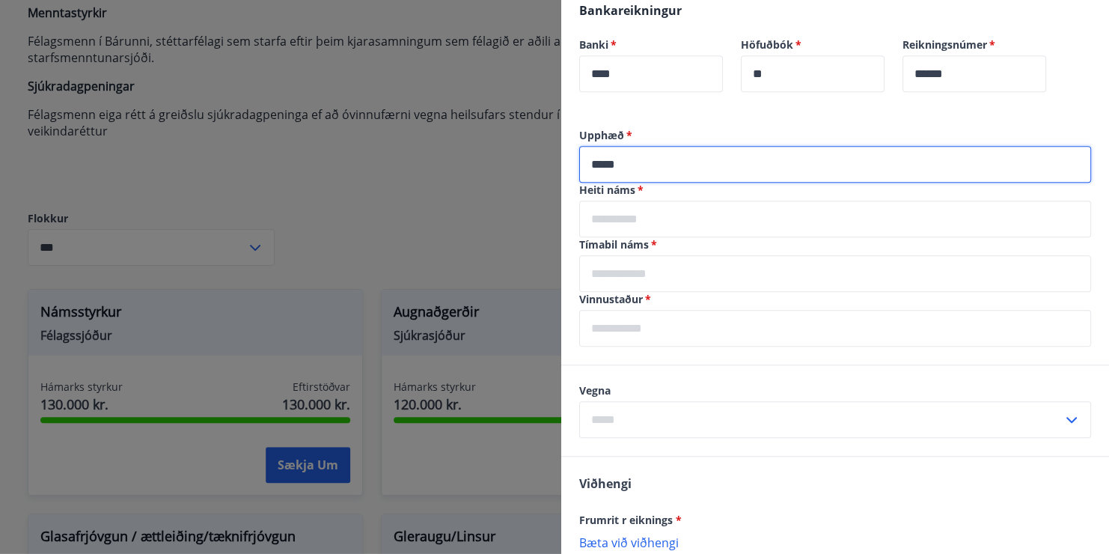
type input "*****"
click at [657, 221] on input "text" at bounding box center [835, 218] width 512 height 37
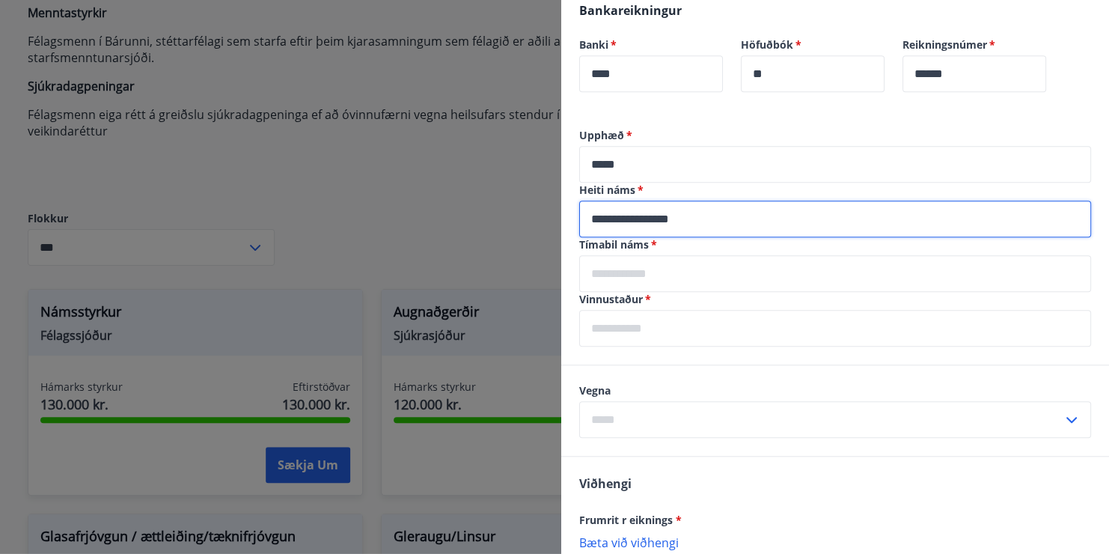
type input "**********"
click at [629, 269] on input "text" at bounding box center [835, 273] width 512 height 37
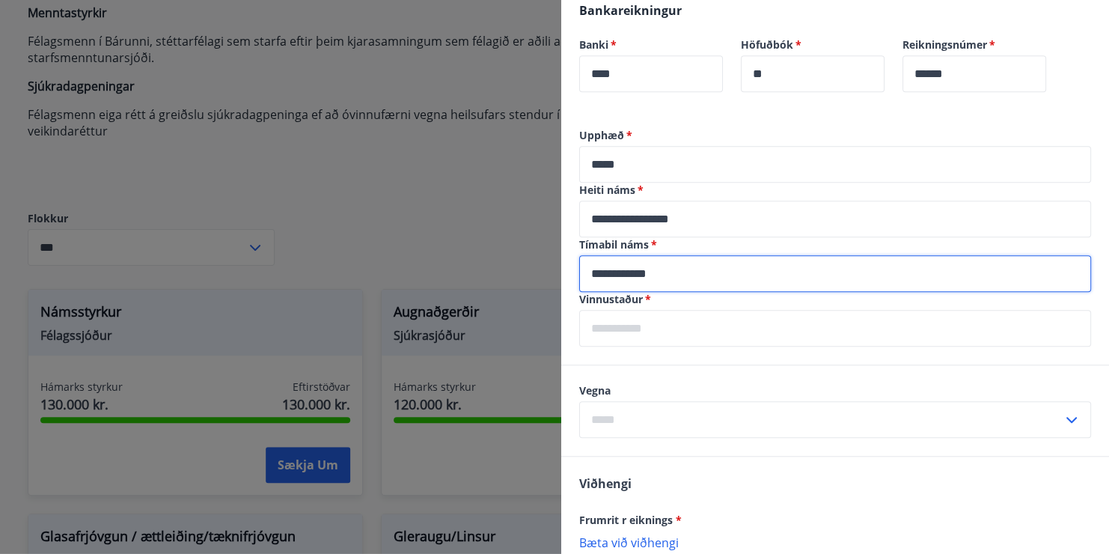
type input "**********"
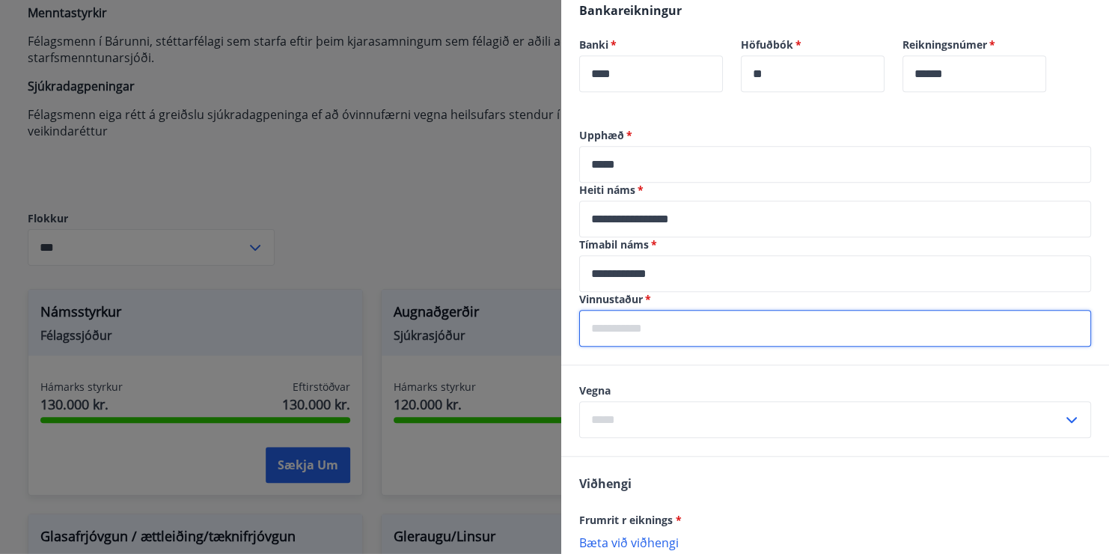
click at [665, 331] on input "text" at bounding box center [835, 328] width 512 height 37
type input "***"
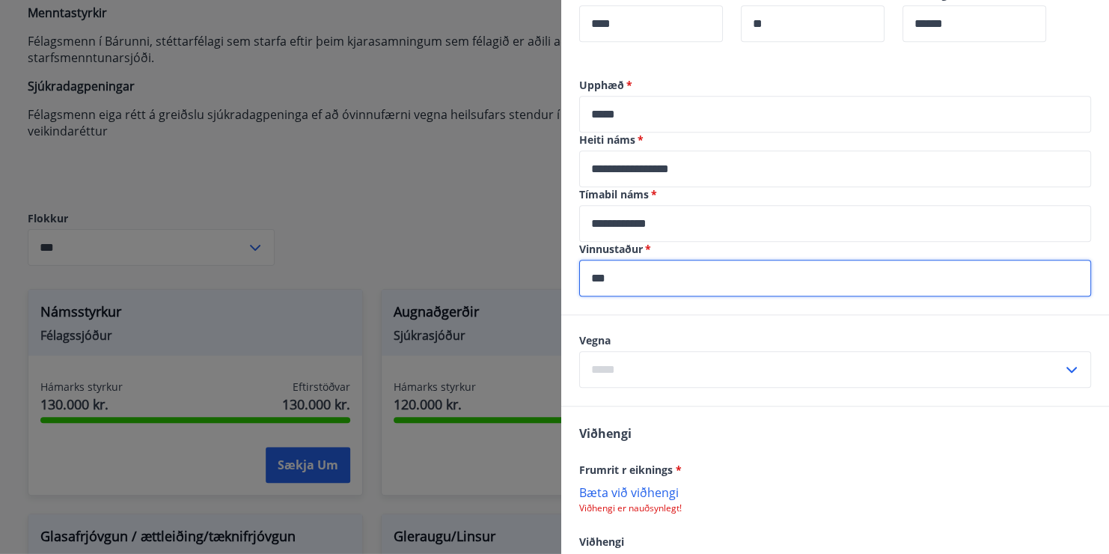
scroll to position [524, 0]
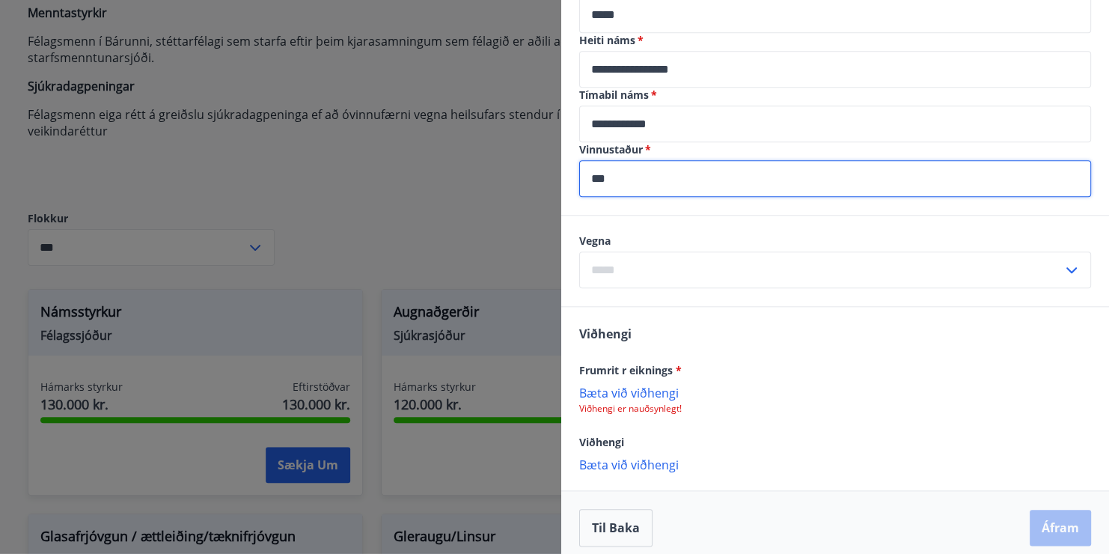
click at [835, 272] on input "text" at bounding box center [820, 269] width 483 height 37
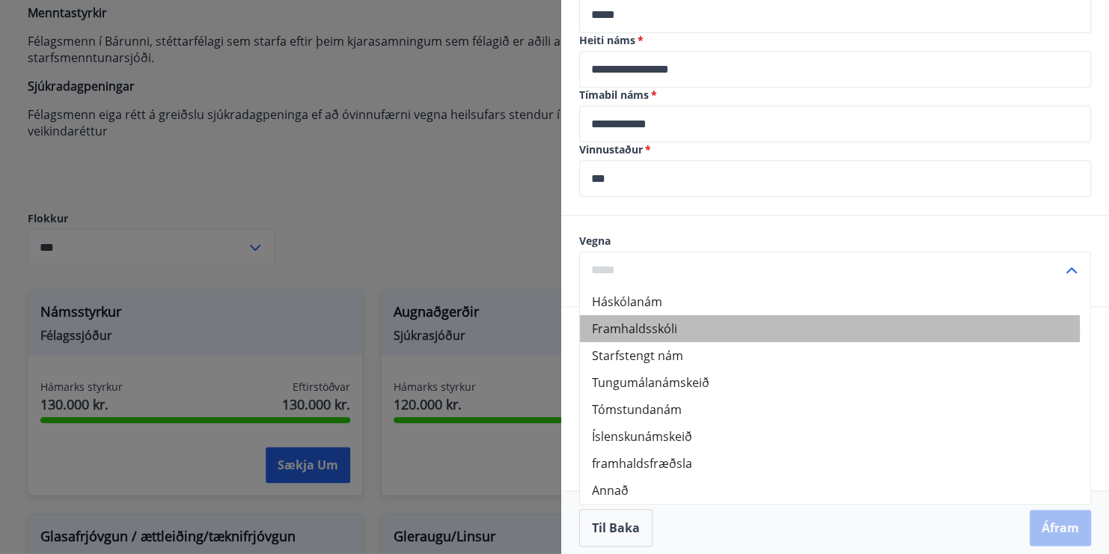
click at [639, 328] on li "Framhaldsskóli" at bounding box center [835, 328] width 510 height 27
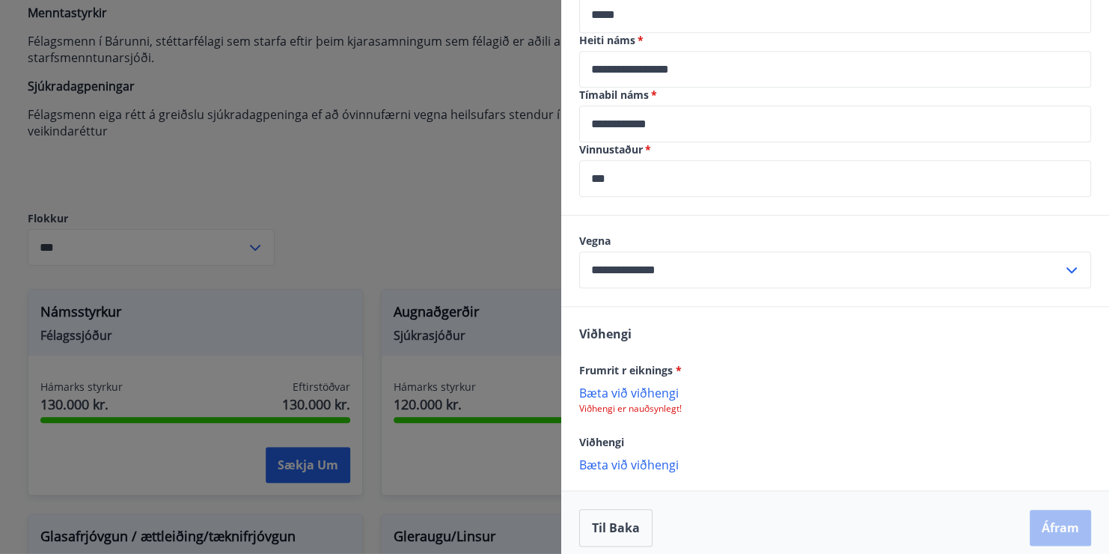
click at [649, 273] on input "**********" at bounding box center [820, 269] width 483 height 37
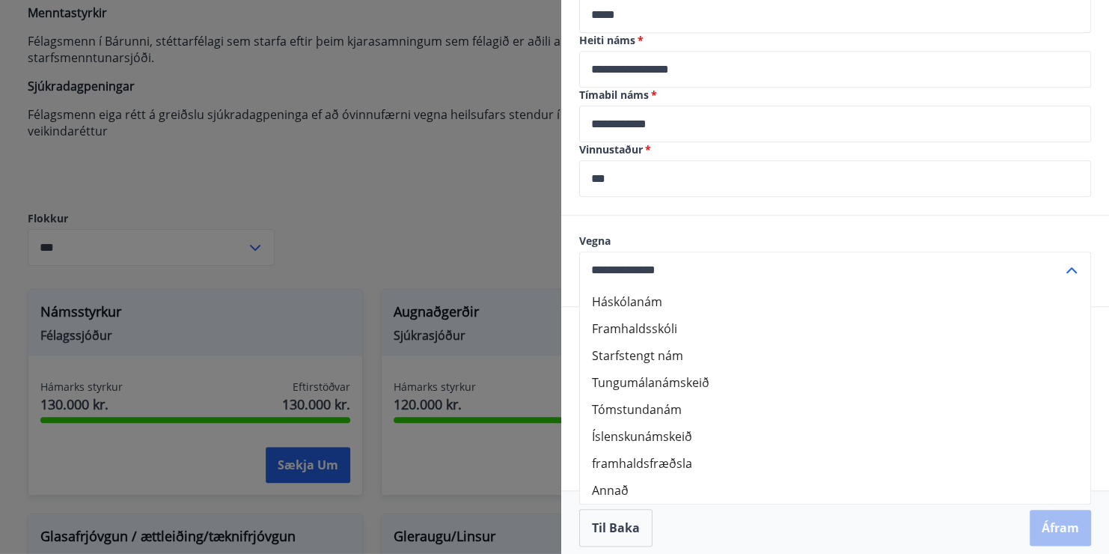
click at [608, 485] on li "Annað" at bounding box center [835, 489] width 510 height 27
type input "*****"
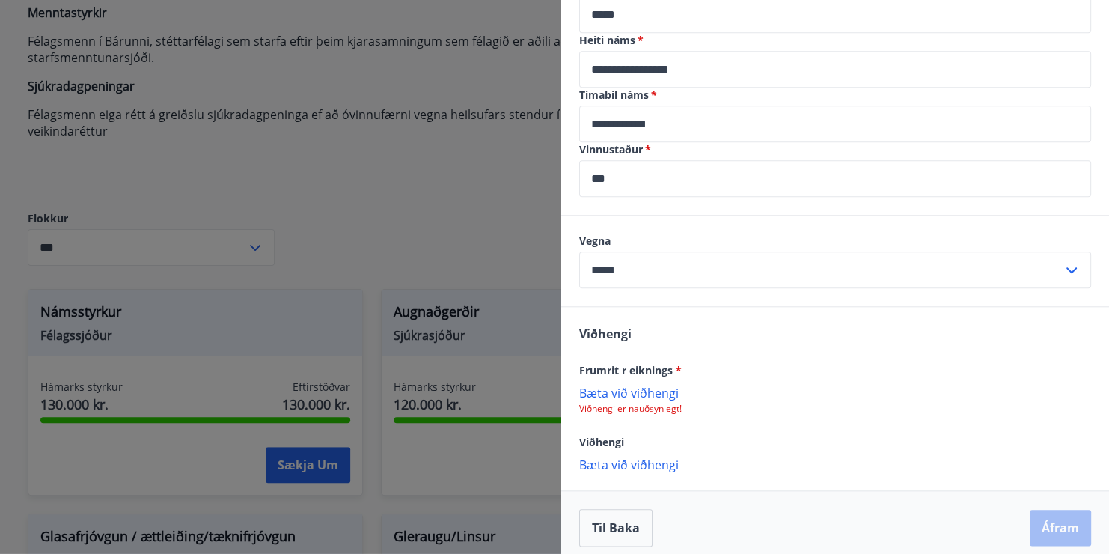
scroll to position [533, 0]
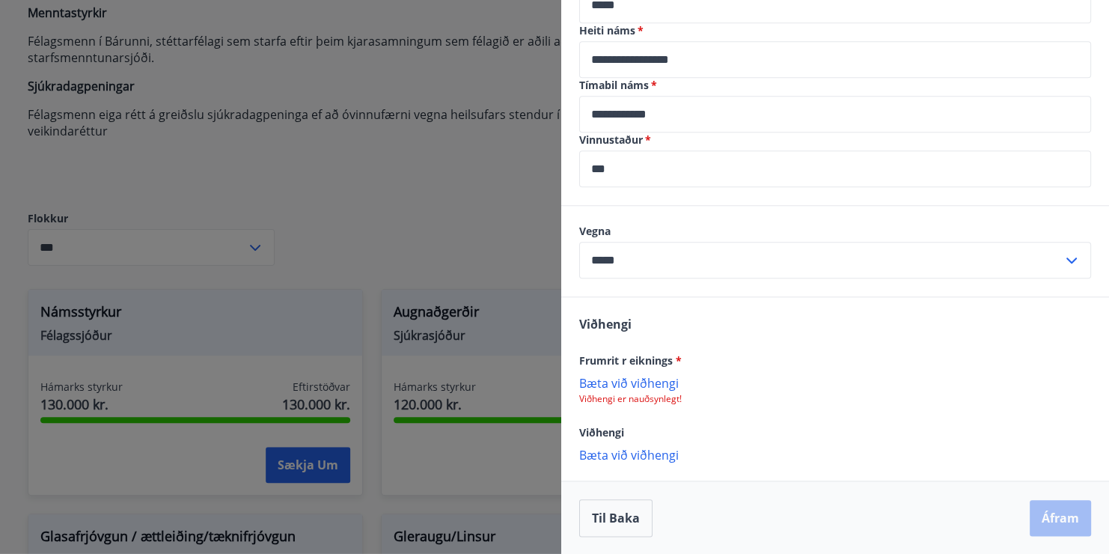
click at [631, 380] on p "Bæta við viðhengi" at bounding box center [835, 382] width 512 height 15
click at [631, 458] on p "Bæta við viðhengi" at bounding box center [835, 455] width 512 height 15
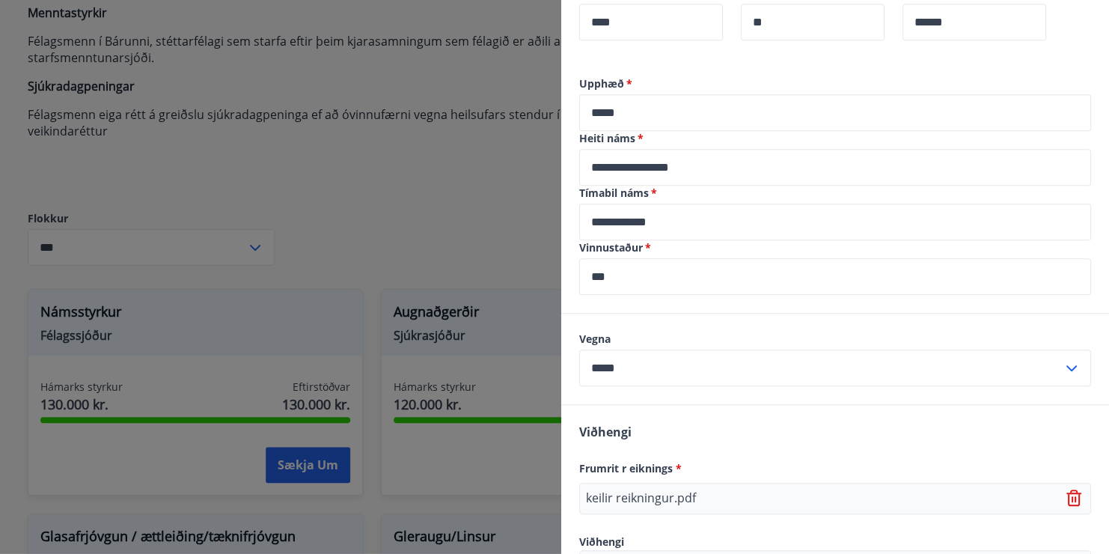
scroll to position [266, 0]
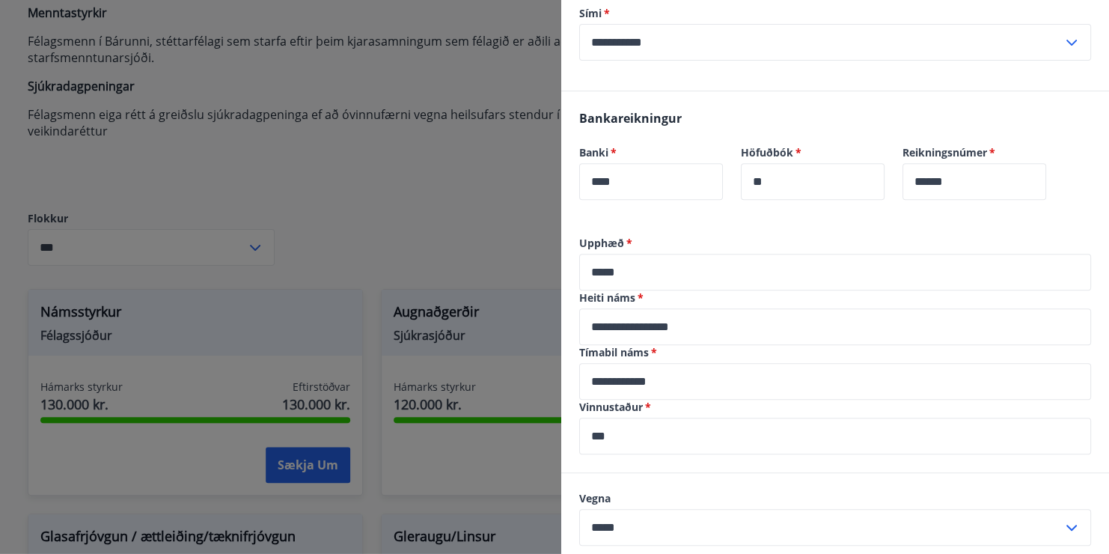
click at [985, 428] on input "***" at bounding box center [835, 435] width 512 height 37
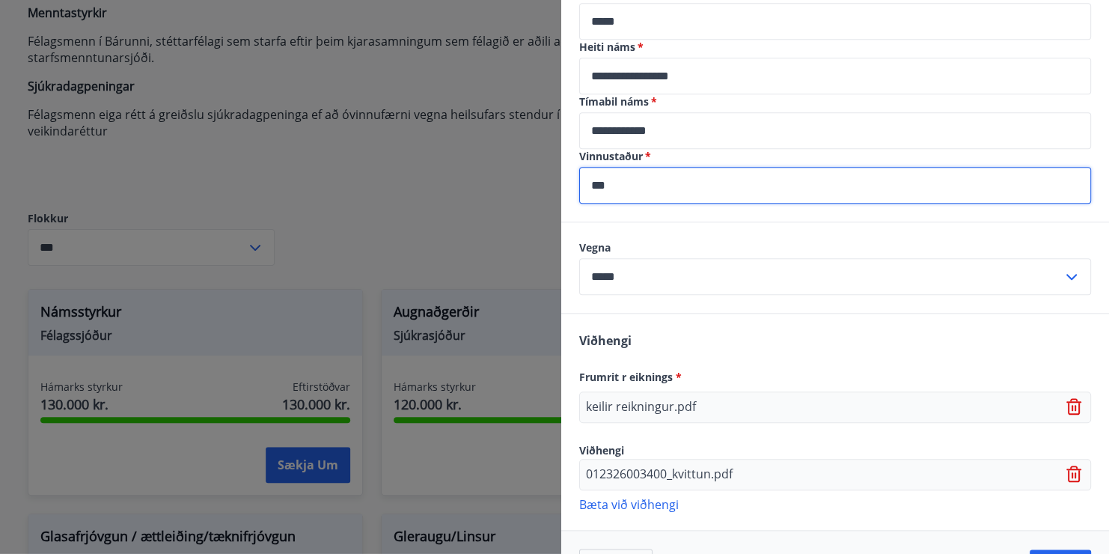
scroll to position [565, 0]
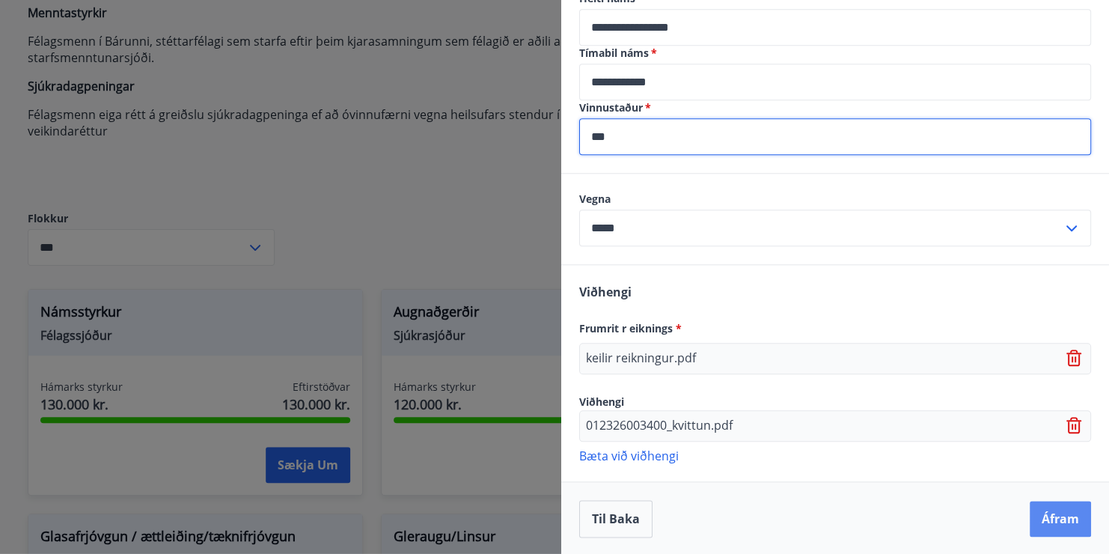
click at [1051, 515] on button "Áfram" at bounding box center [1059, 518] width 61 height 36
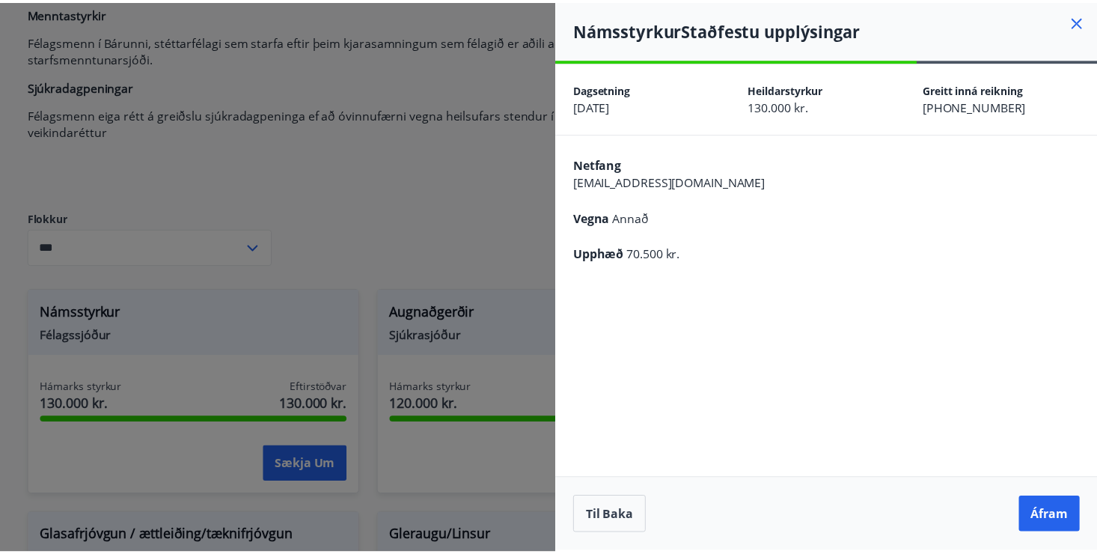
scroll to position [0, 0]
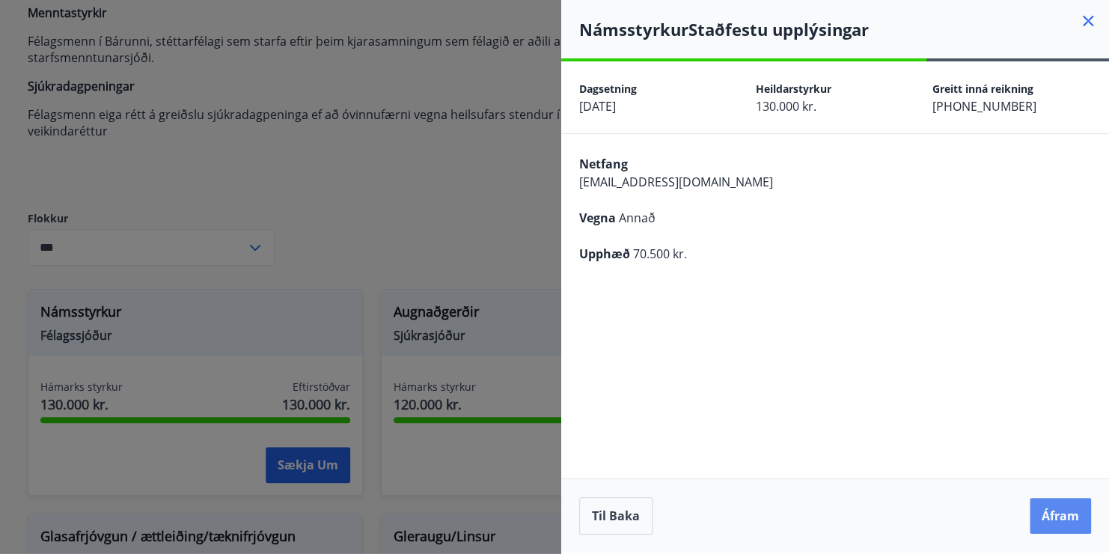
click at [1058, 511] on button "Áfram" at bounding box center [1059, 515] width 61 height 36
click at [1067, 515] on button "Áfram" at bounding box center [1059, 515] width 61 height 36
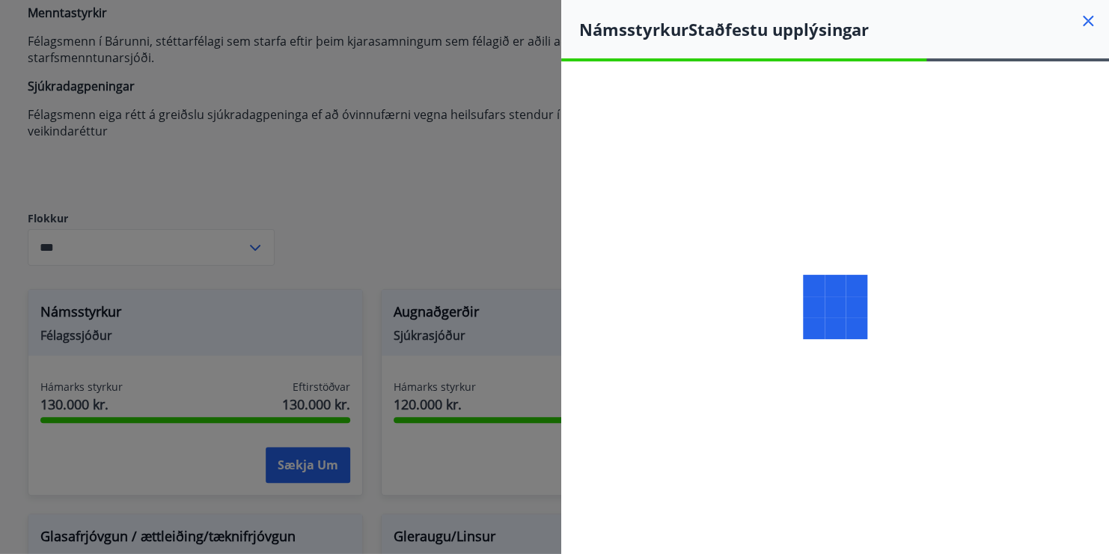
click at [1087, 23] on icon at bounding box center [1088, 21] width 18 height 18
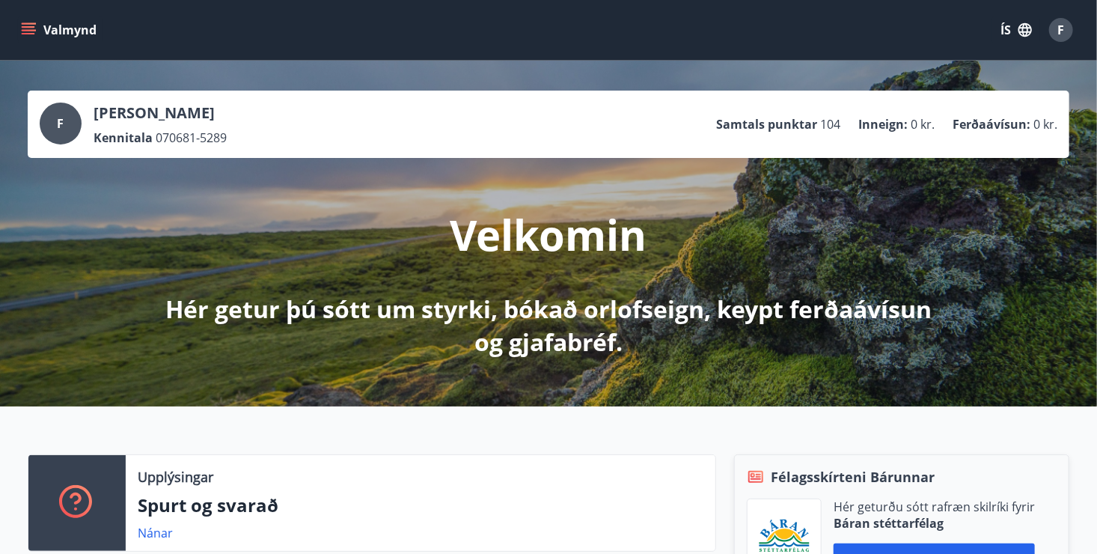
click at [18, 21] on button "Valmynd" at bounding box center [60, 29] width 85 height 27
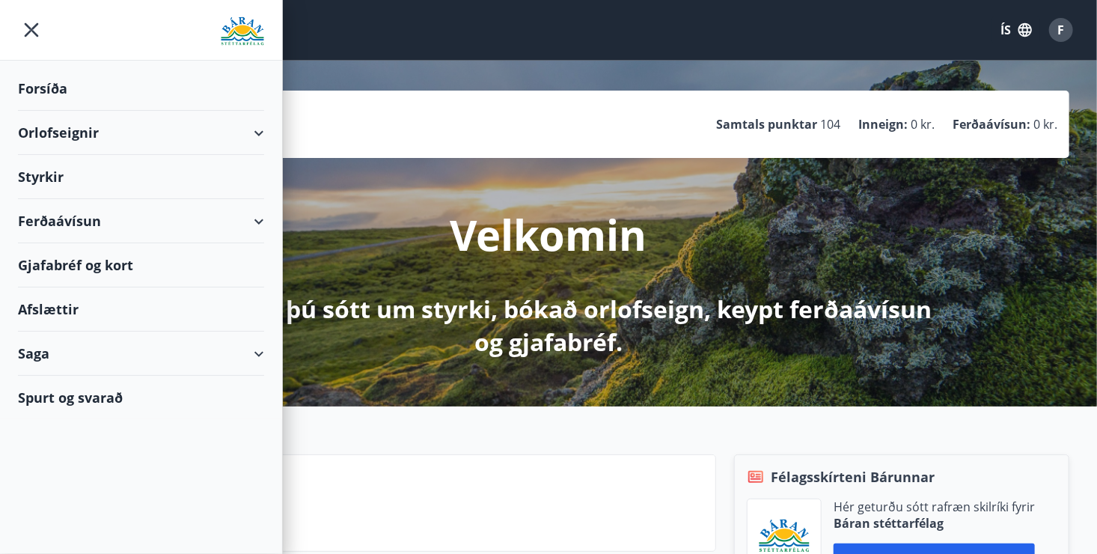
click at [53, 355] on div "Saga" at bounding box center [141, 353] width 246 height 44
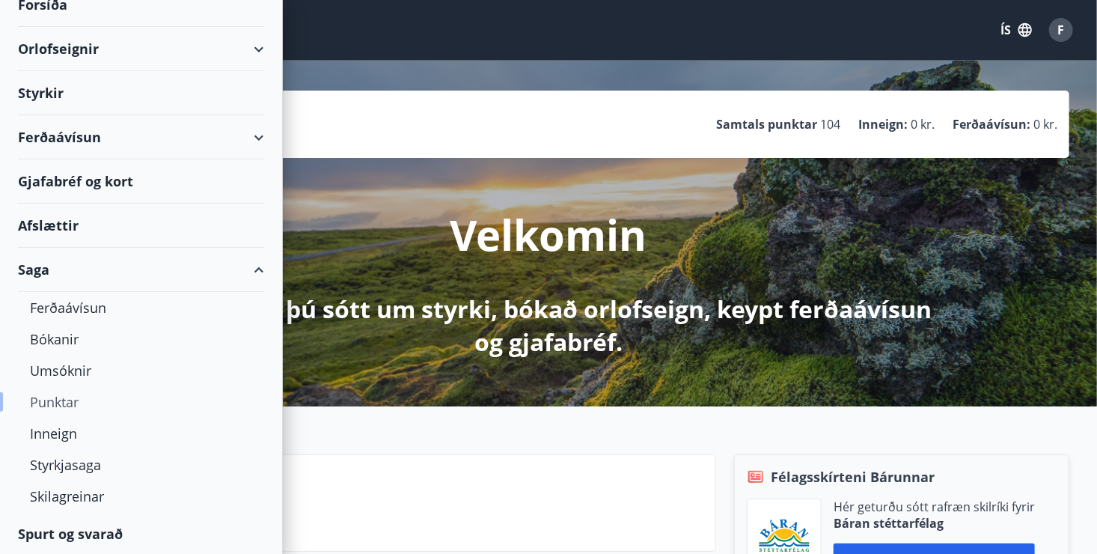
scroll to position [84, 0]
click at [78, 463] on div "Styrkjasaga" at bounding box center [141, 464] width 222 height 31
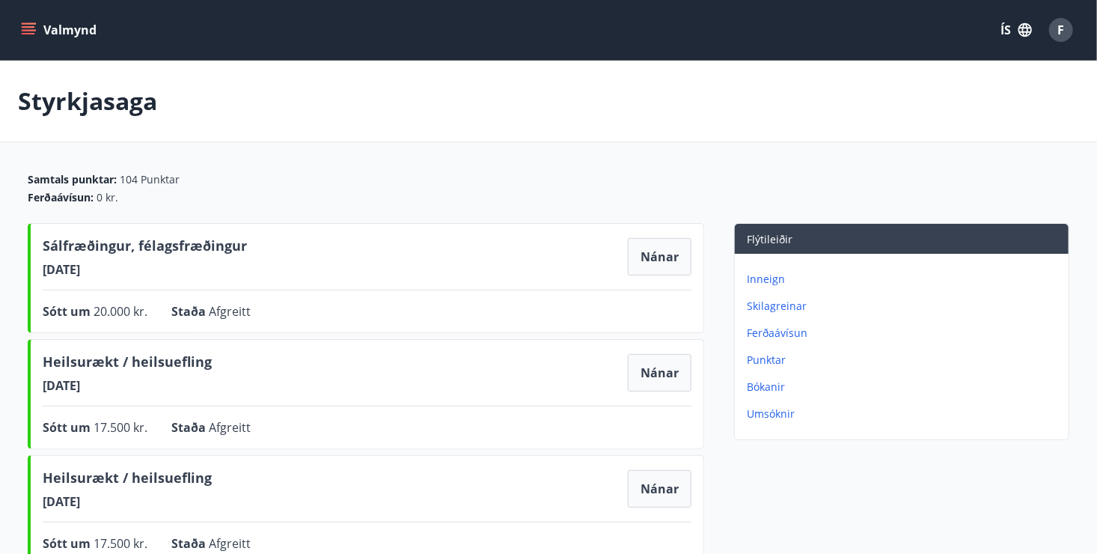
click at [19, 30] on button "Valmynd" at bounding box center [60, 29] width 85 height 27
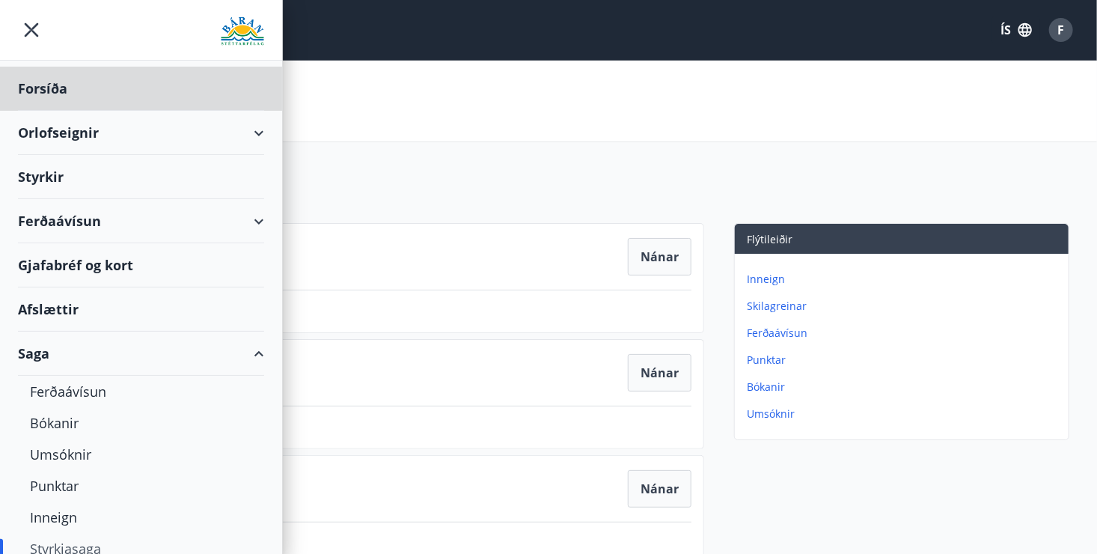
click at [40, 175] on div "Styrkir" at bounding box center [141, 177] width 246 height 44
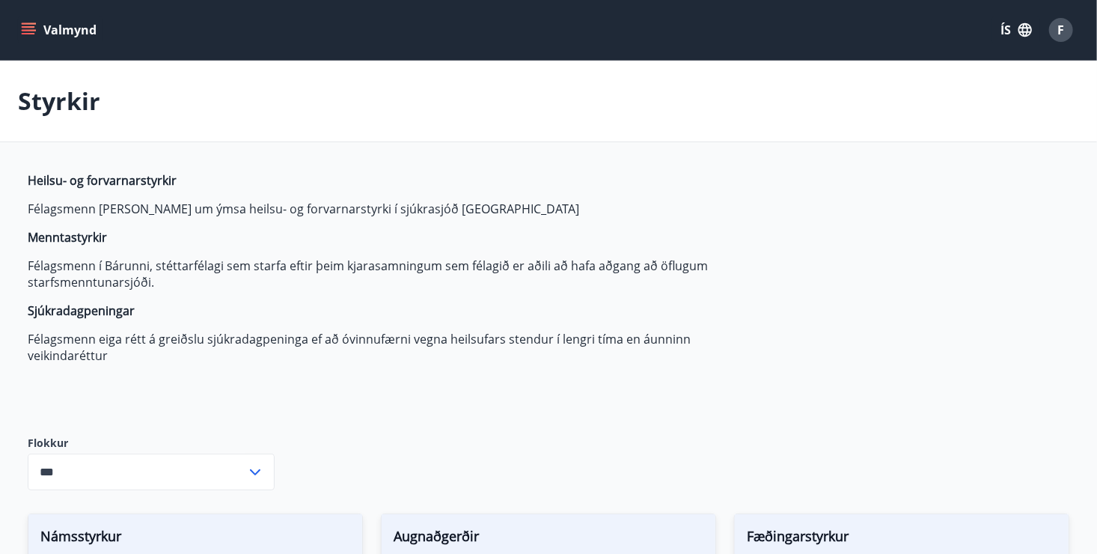
type input "***"
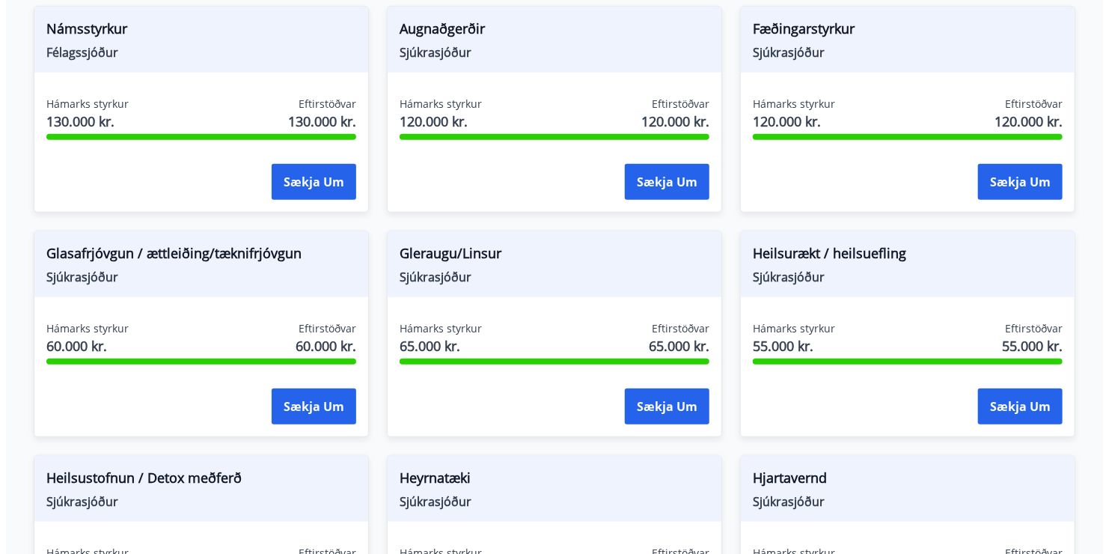
scroll to position [972, 0]
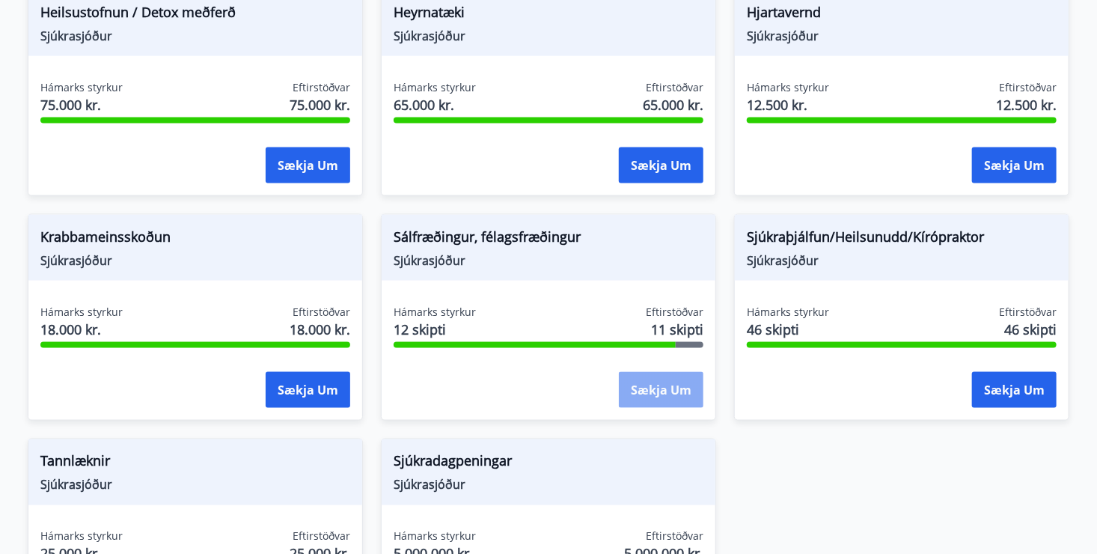
click at [677, 387] on button "Sækja um" at bounding box center [661, 390] width 85 height 36
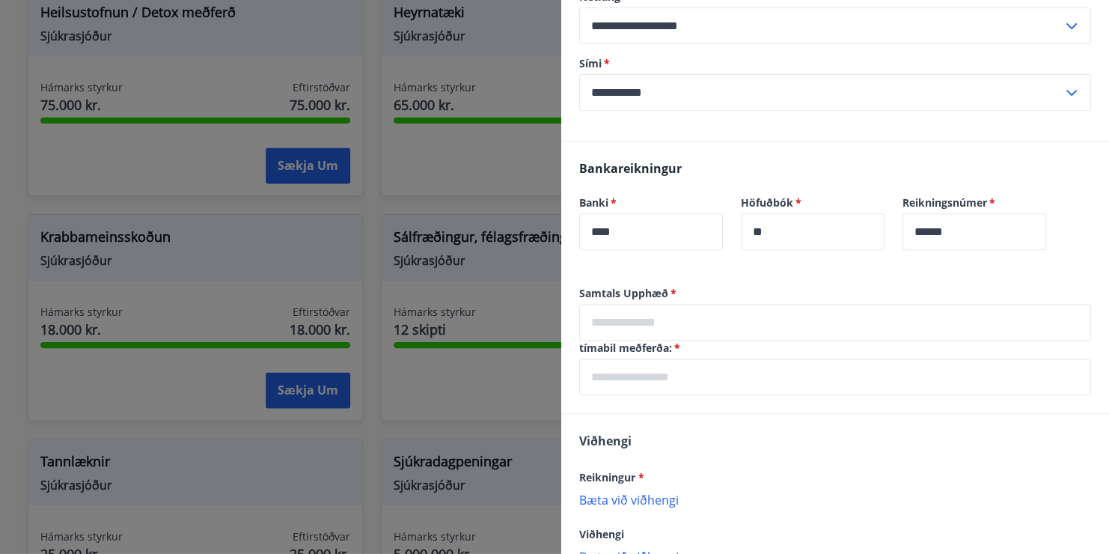
scroll to position [372, 0]
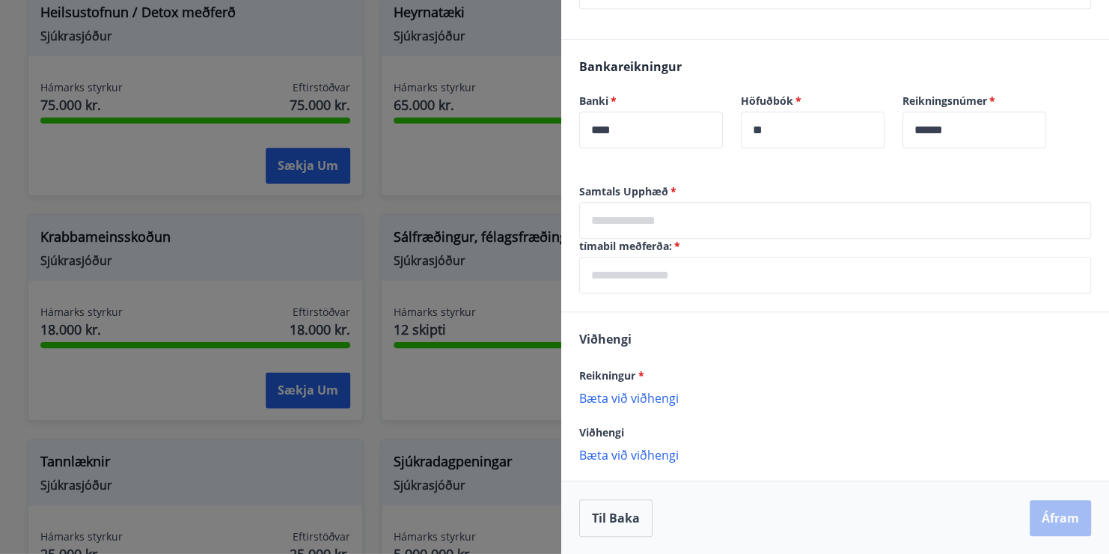
click at [613, 397] on p "Bæta við viðhengi" at bounding box center [835, 397] width 512 height 15
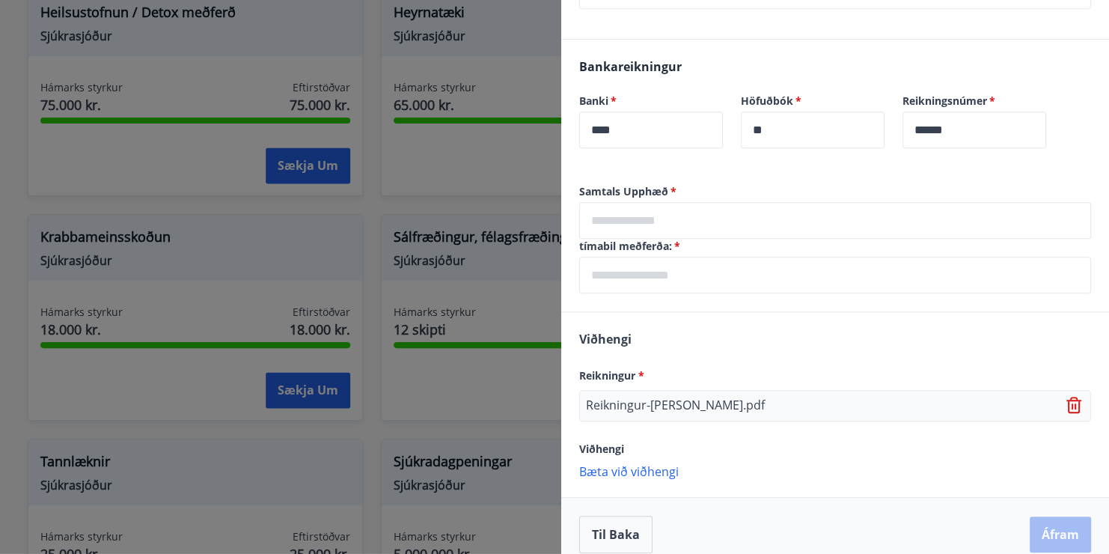
click at [625, 467] on p "Bæta við viðhengi" at bounding box center [835, 470] width 512 height 15
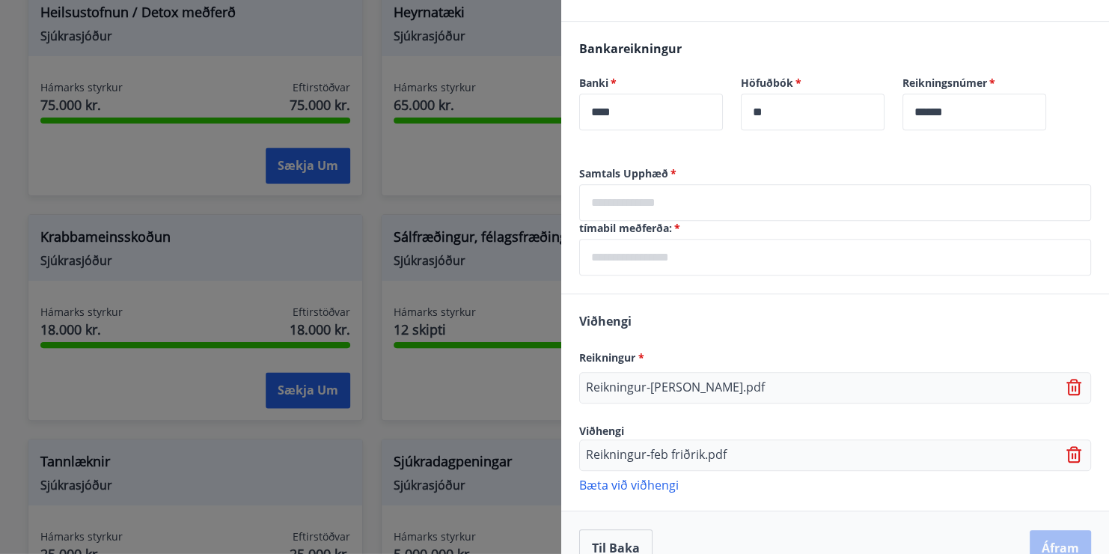
scroll to position [419, 0]
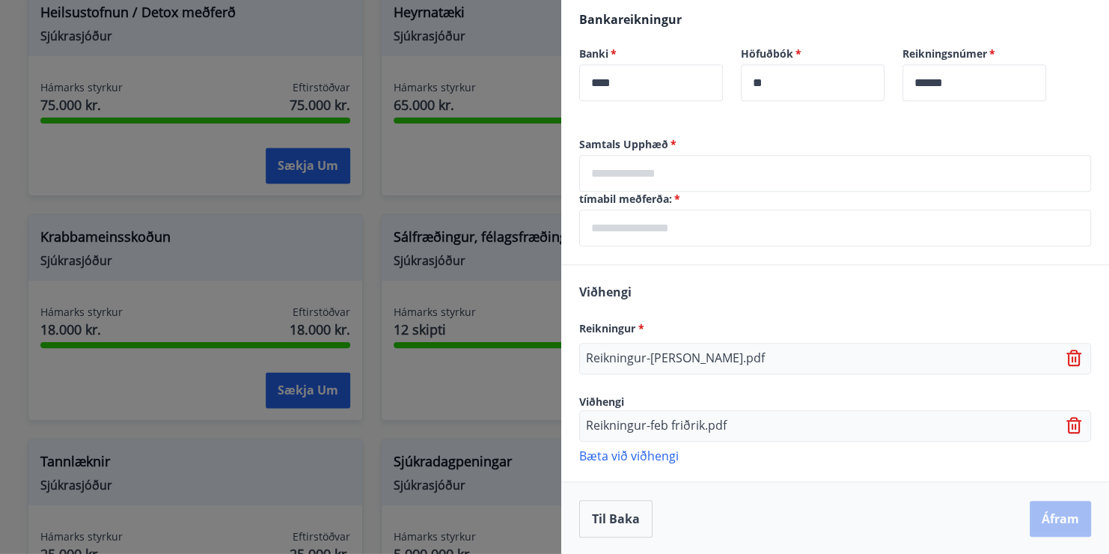
click at [644, 454] on p "Bæta við viðhengi" at bounding box center [835, 454] width 512 height 15
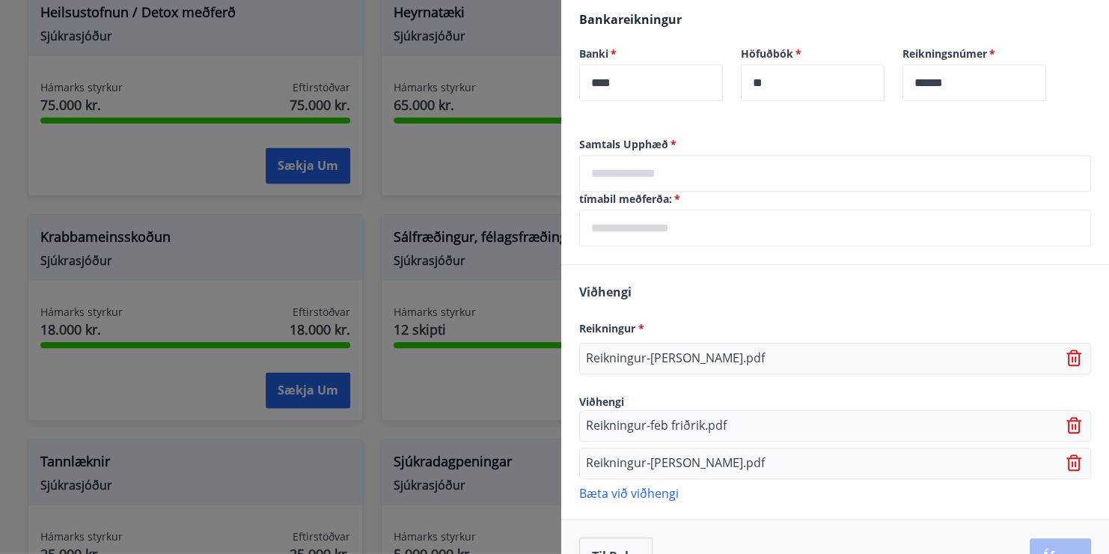
click at [653, 488] on p "Bæta við viðhengi" at bounding box center [835, 492] width 512 height 15
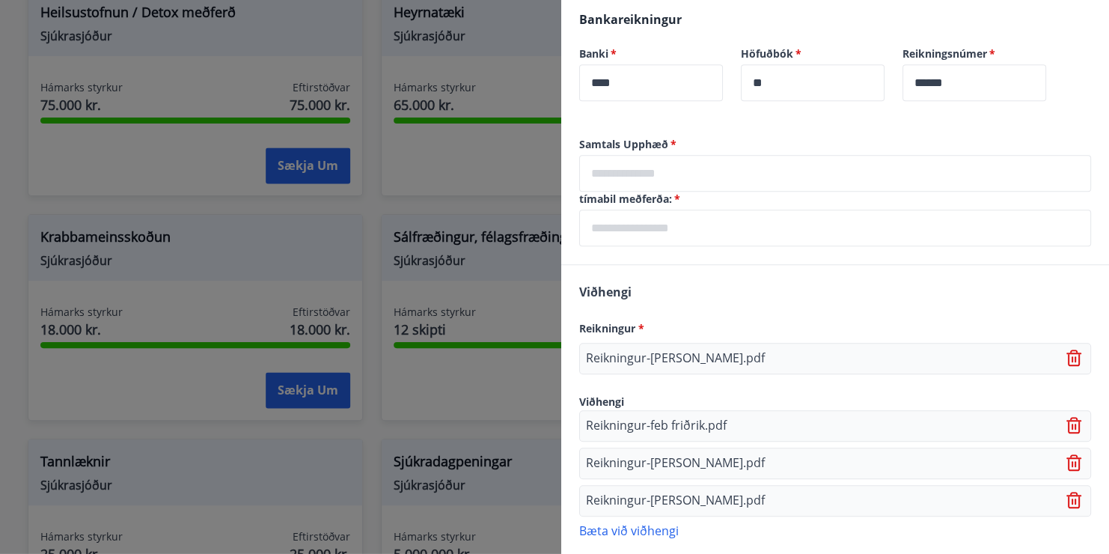
click at [650, 533] on p "Bæta við viðhengi" at bounding box center [835, 529] width 512 height 15
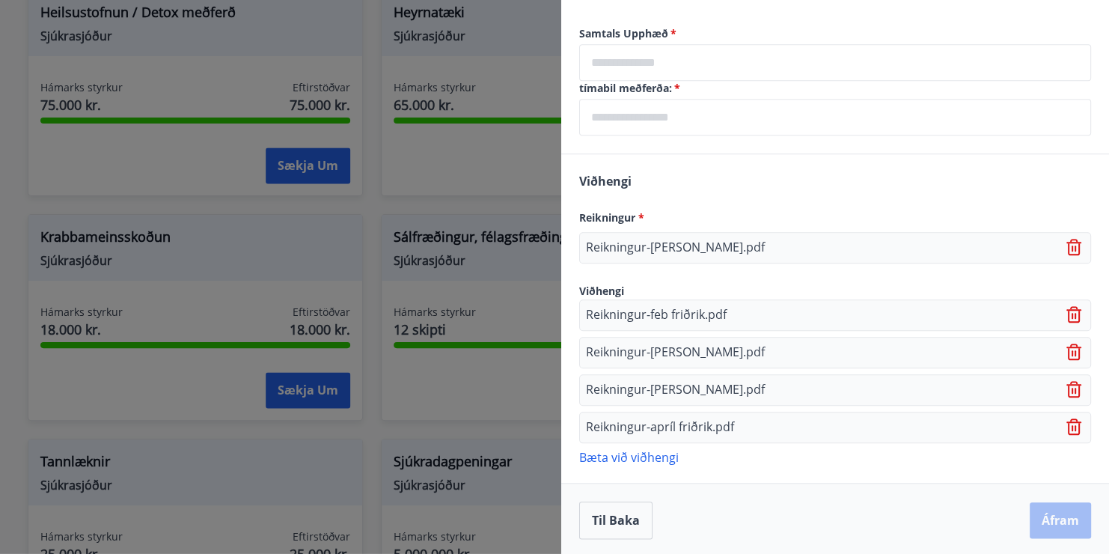
scroll to position [530, 0]
click at [622, 454] on p "Bæta við viðhengi" at bounding box center [835, 455] width 512 height 15
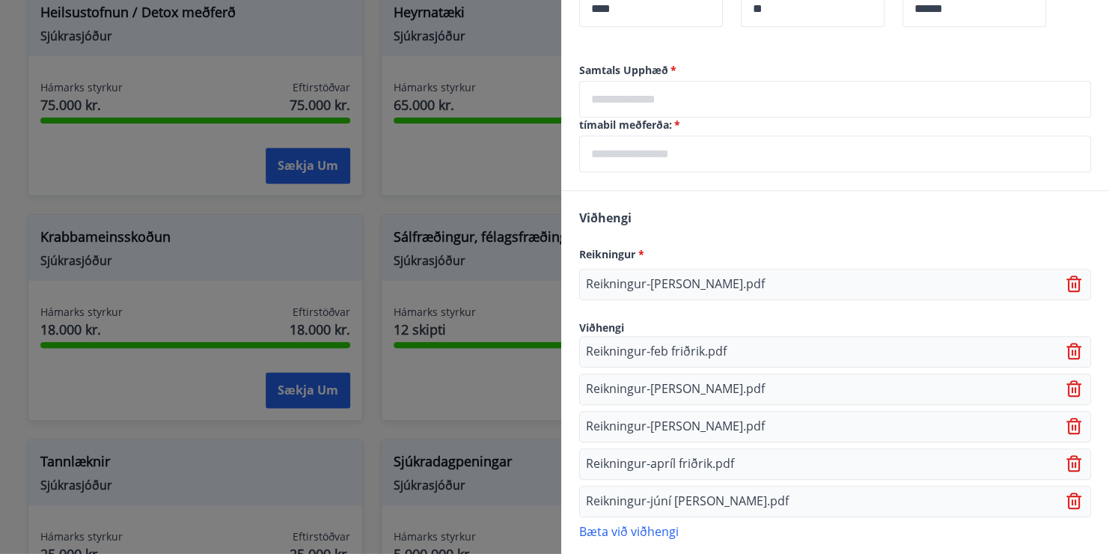
scroll to position [343, 0]
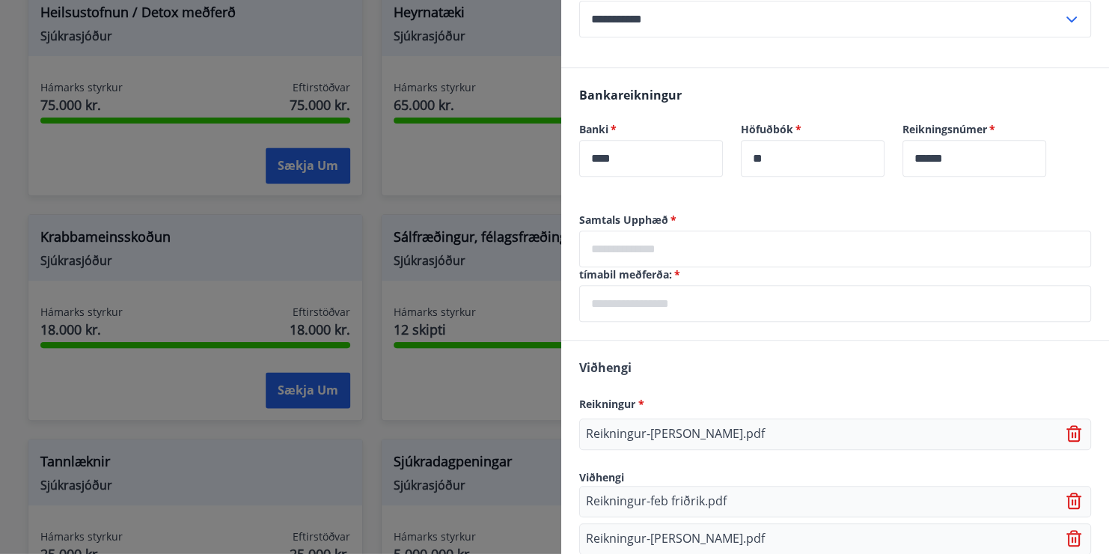
click at [655, 245] on input "text" at bounding box center [835, 248] width 512 height 37
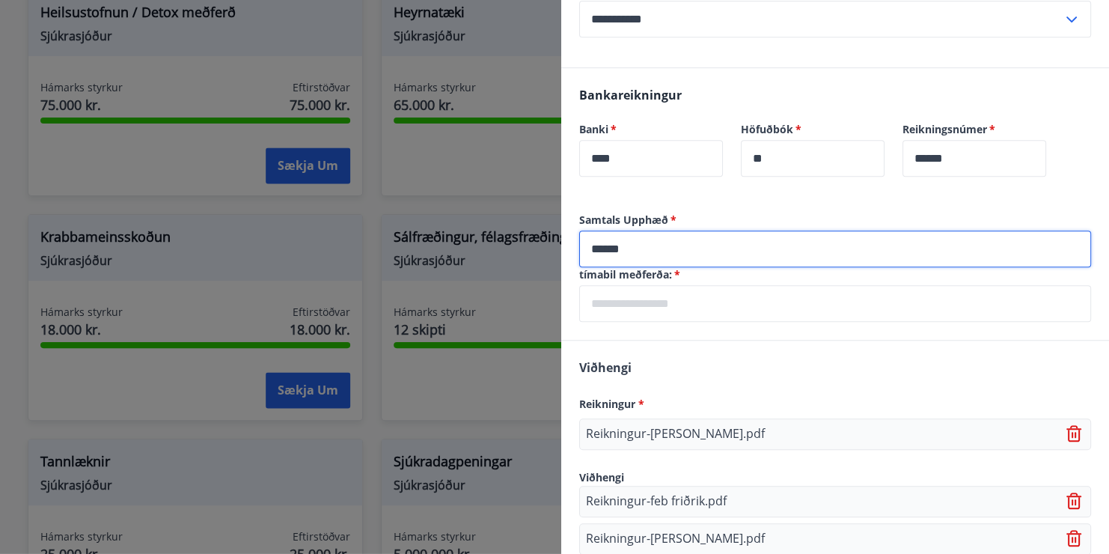
type input "******"
click at [669, 310] on input "text" at bounding box center [835, 303] width 512 height 37
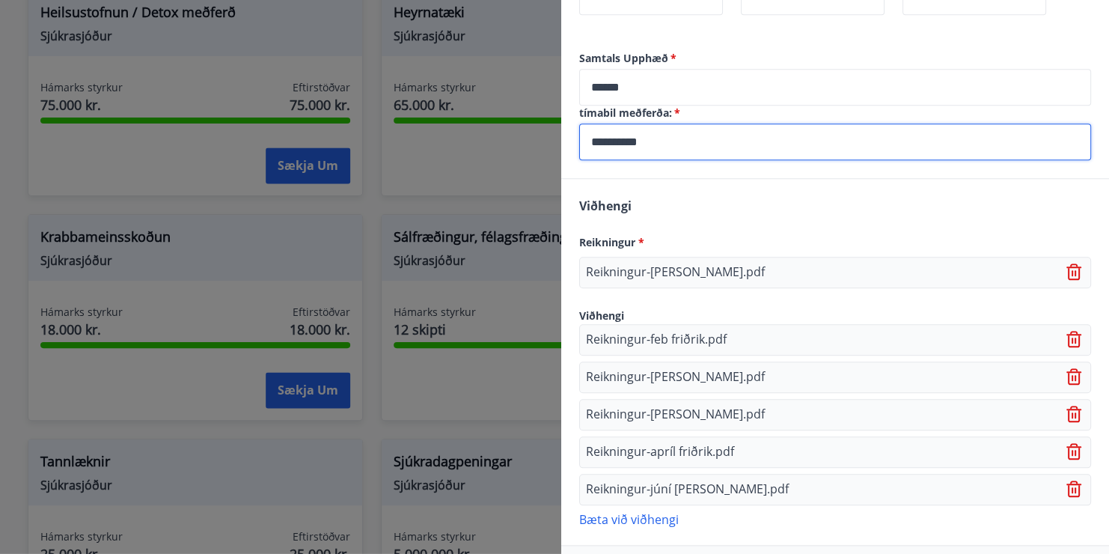
scroll to position [568, 0]
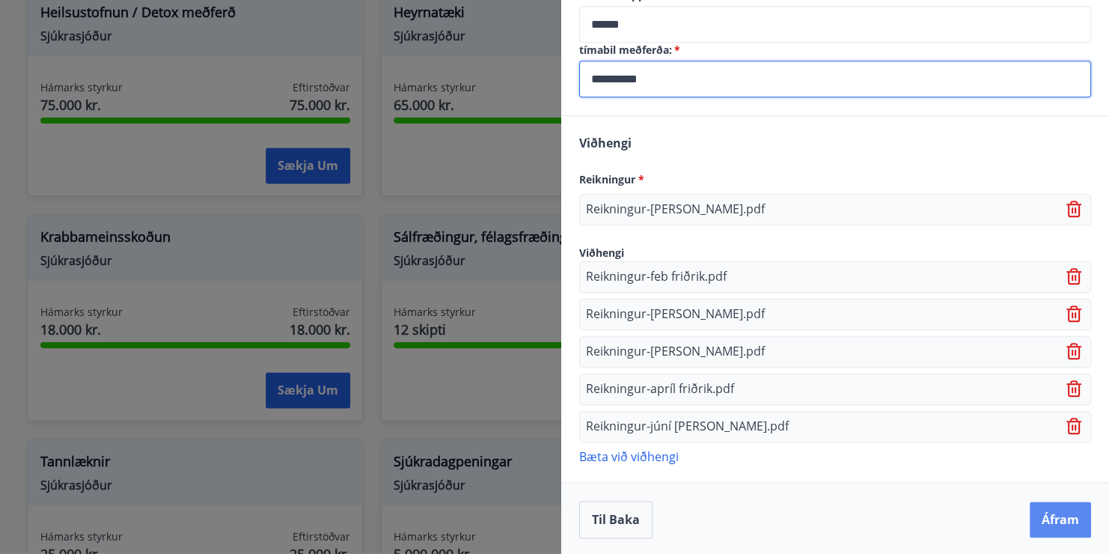
type input "**********"
click at [1034, 525] on button "Áfram" at bounding box center [1059, 519] width 61 height 36
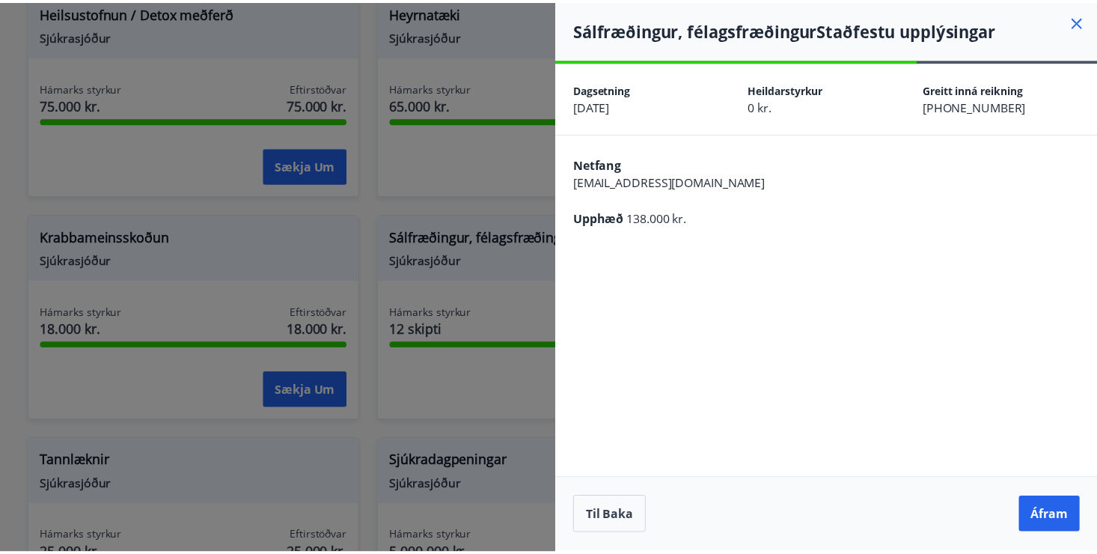
scroll to position [0, 0]
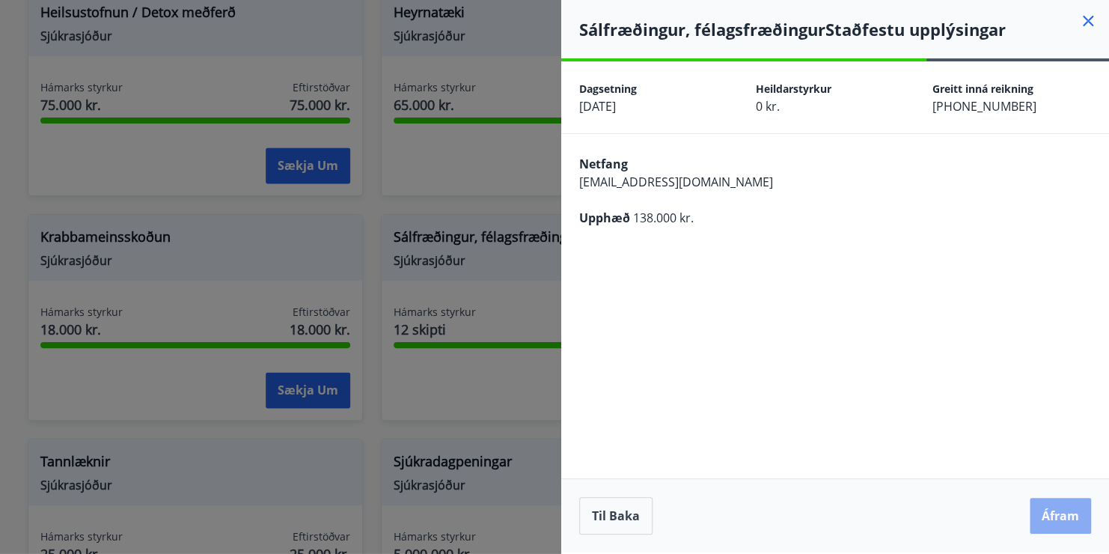
click at [1067, 517] on button "Áfram" at bounding box center [1059, 515] width 61 height 36
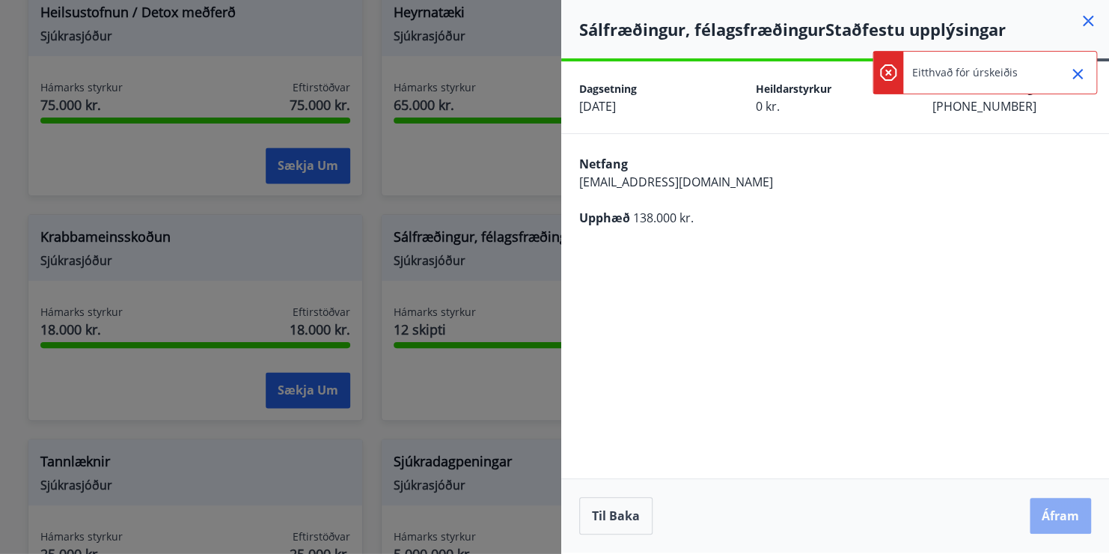
click at [1063, 514] on button "Áfram" at bounding box center [1059, 515] width 61 height 36
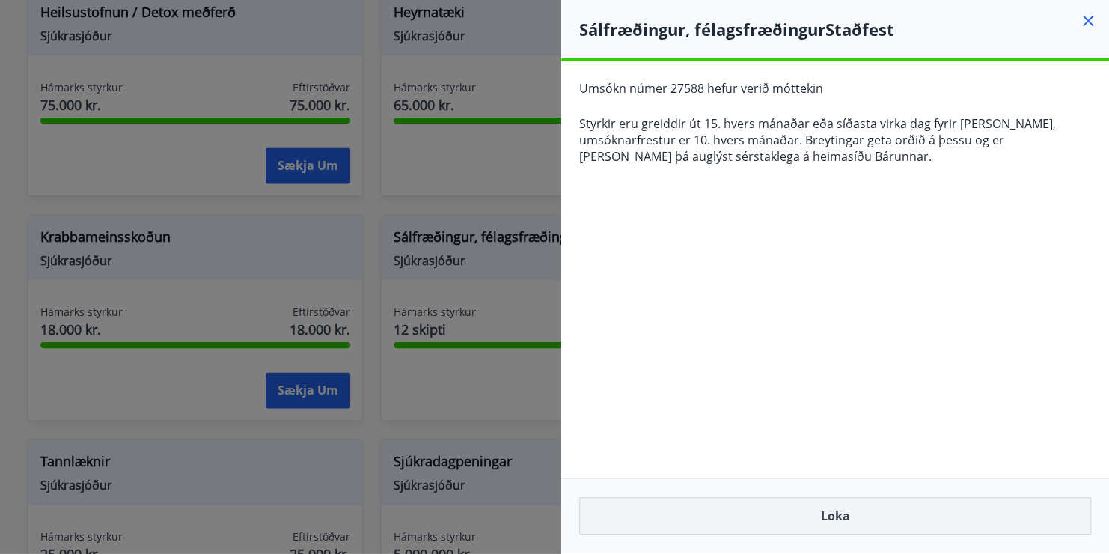
click at [852, 520] on button "Loka" at bounding box center [835, 515] width 512 height 37
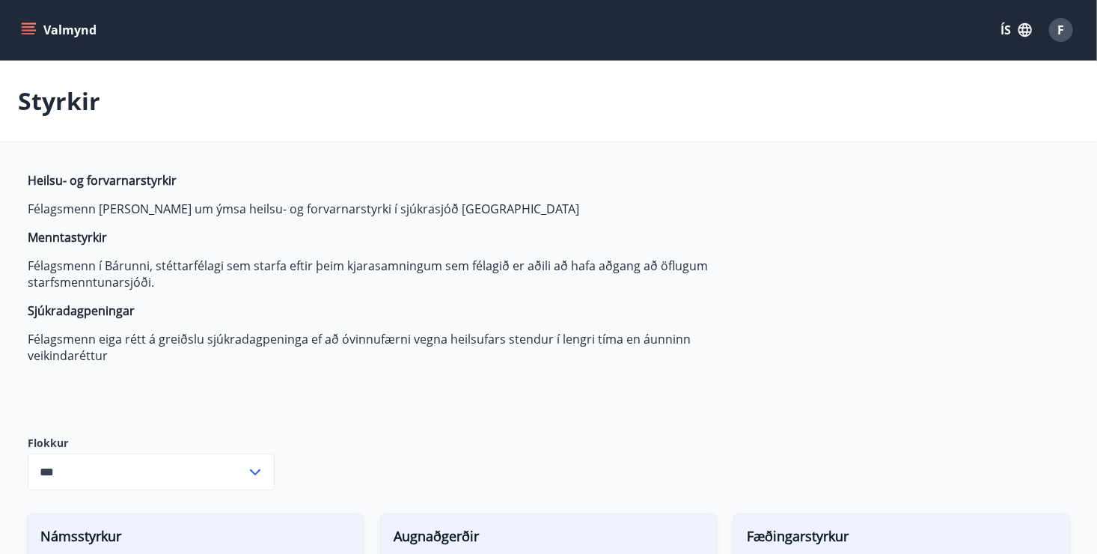
click at [22, 27] on icon "menu" at bounding box center [28, 26] width 13 height 1
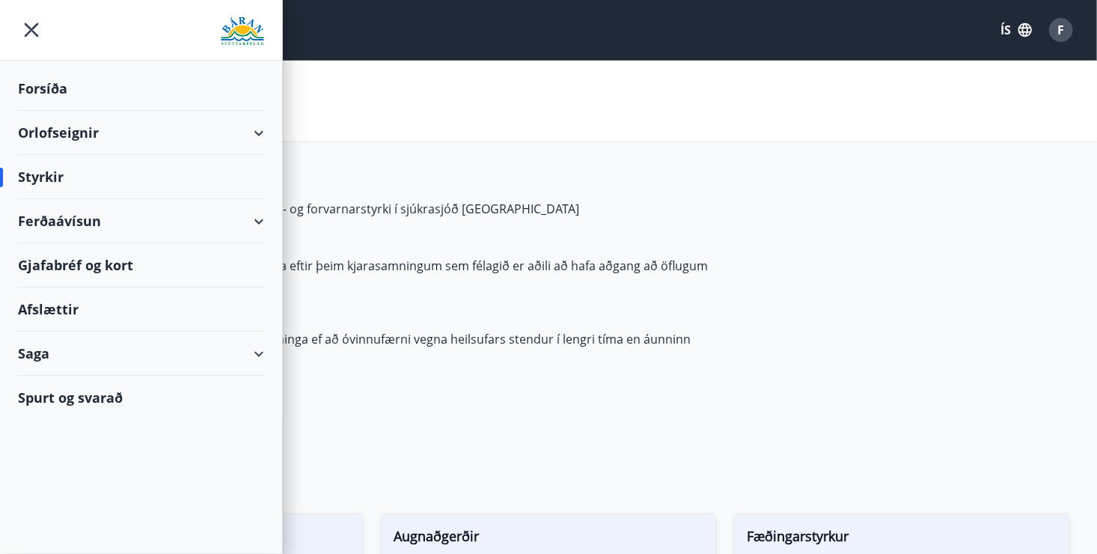
click at [50, 94] on div "Forsíða" at bounding box center [141, 89] width 246 height 44
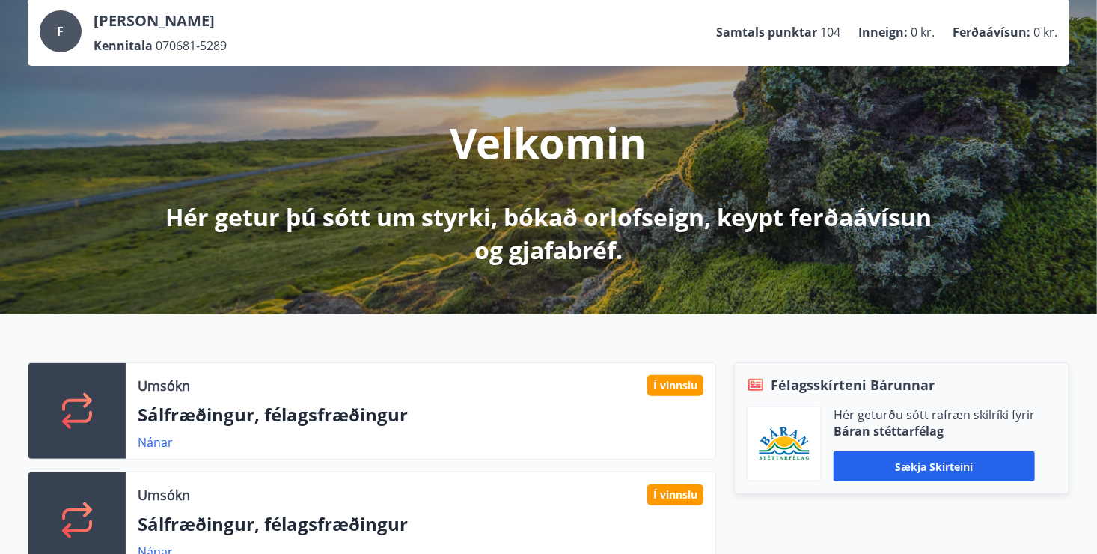
scroll to position [150, 0]
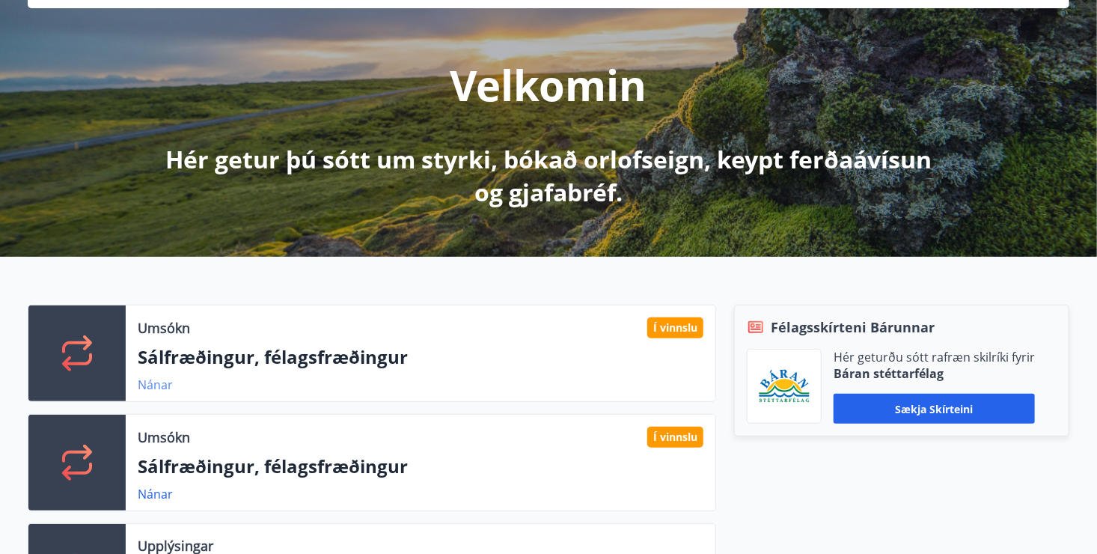
click at [155, 383] on link "Nánar" at bounding box center [155, 384] width 35 height 16
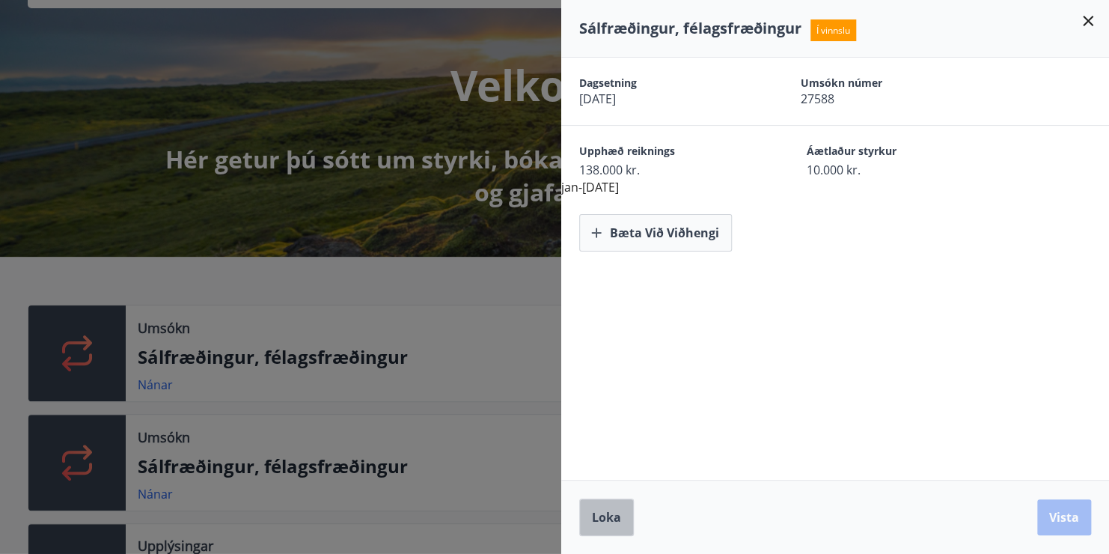
click at [616, 518] on span "Loka" at bounding box center [606, 517] width 29 height 16
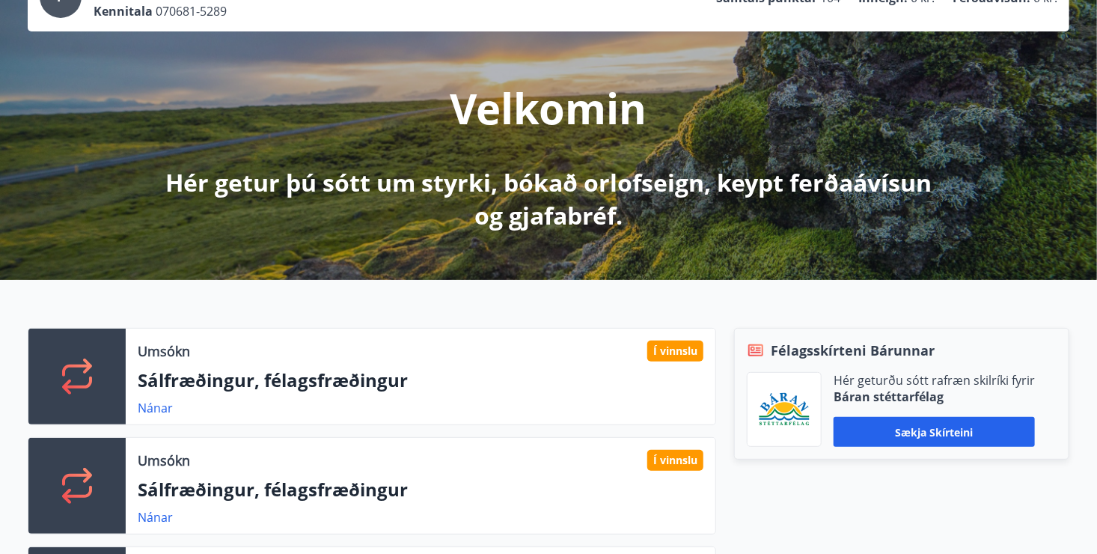
scroll to position [0, 0]
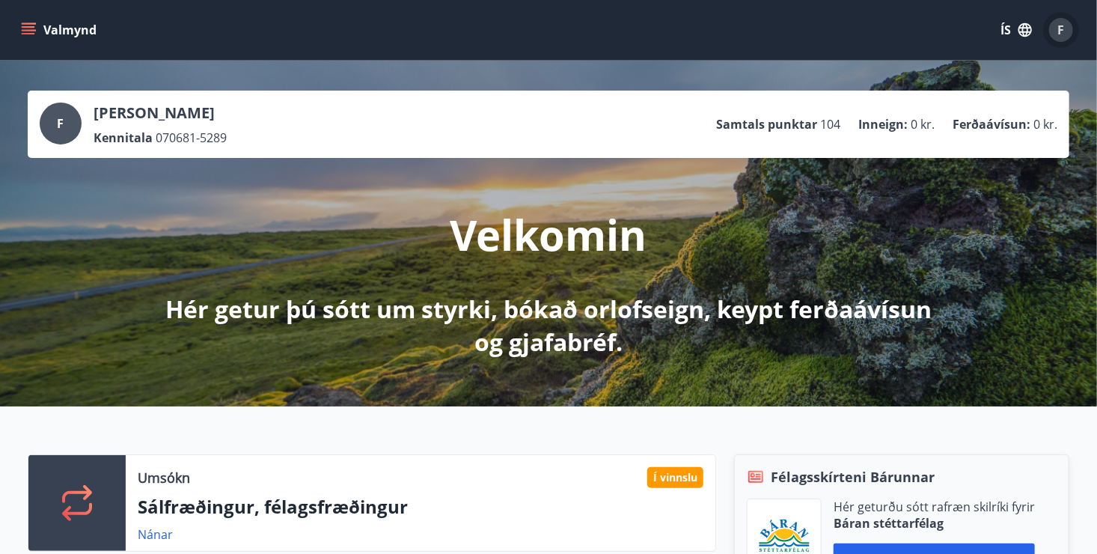
click at [1062, 25] on span "F" at bounding box center [1061, 30] width 7 height 16
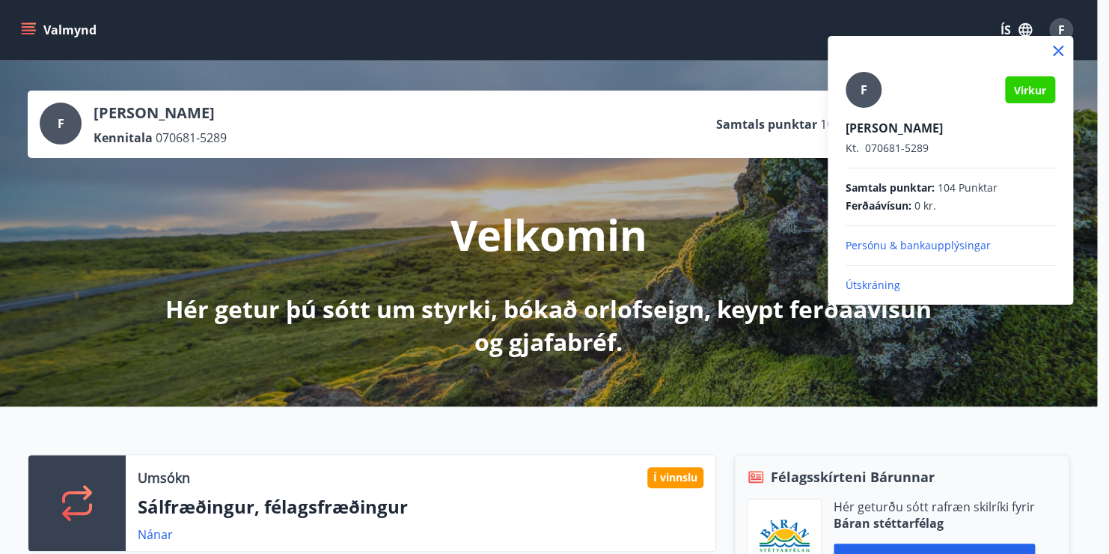
click at [1062, 25] on div at bounding box center [554, 277] width 1109 height 554
